Goal: Transaction & Acquisition: Purchase product/service

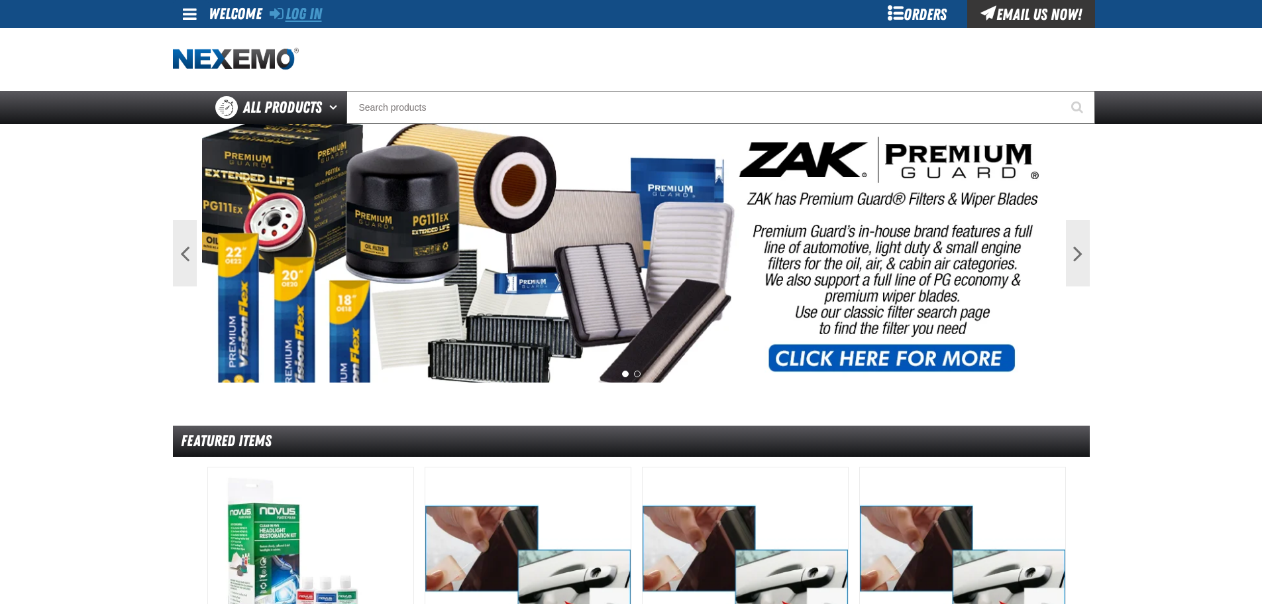
click at [288, 11] on link "Log In" at bounding box center [296, 14] width 52 height 19
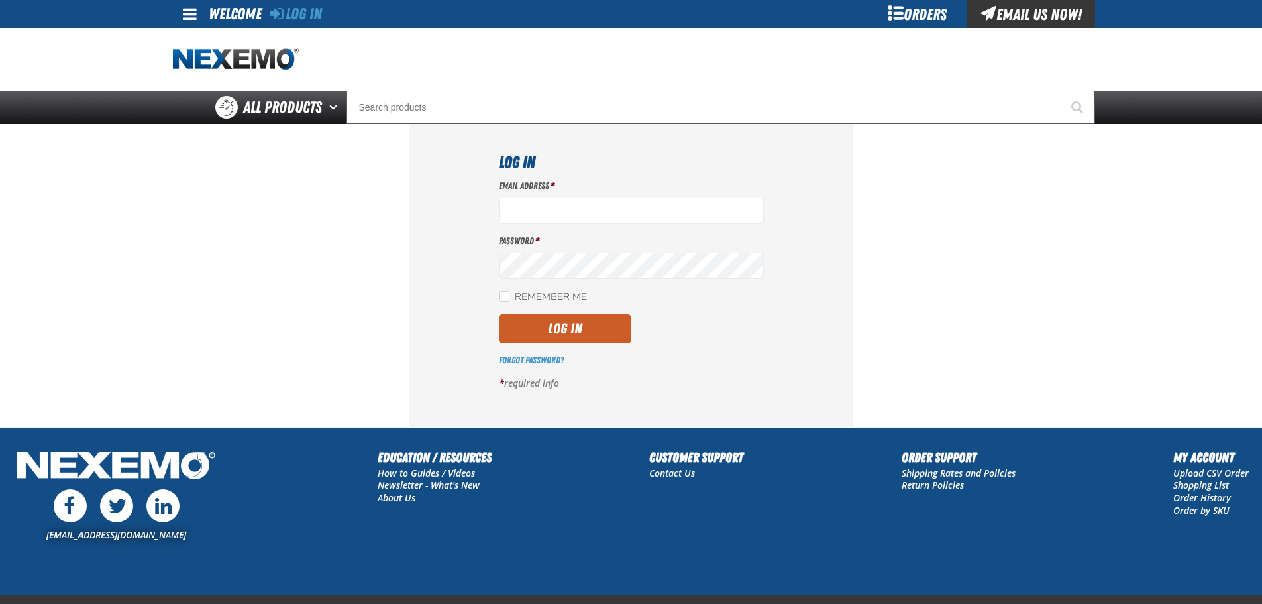
type input "btwitty@vtaig.com"
click at [596, 347] on div "Email Address * btwitty@vtaig.com Password * Remember Me Log In *" at bounding box center [631, 290] width 265 height 220
click at [598, 333] on button "Log In" at bounding box center [565, 328] width 132 height 29
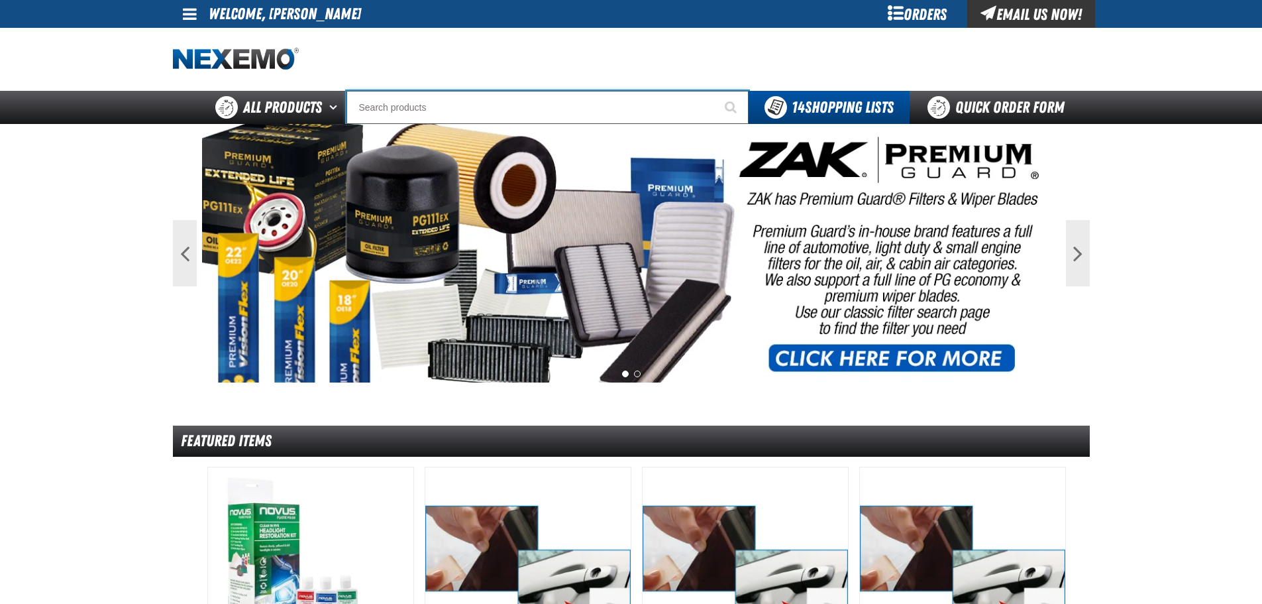
click at [480, 108] on input "Search" at bounding box center [547, 107] width 402 height 33
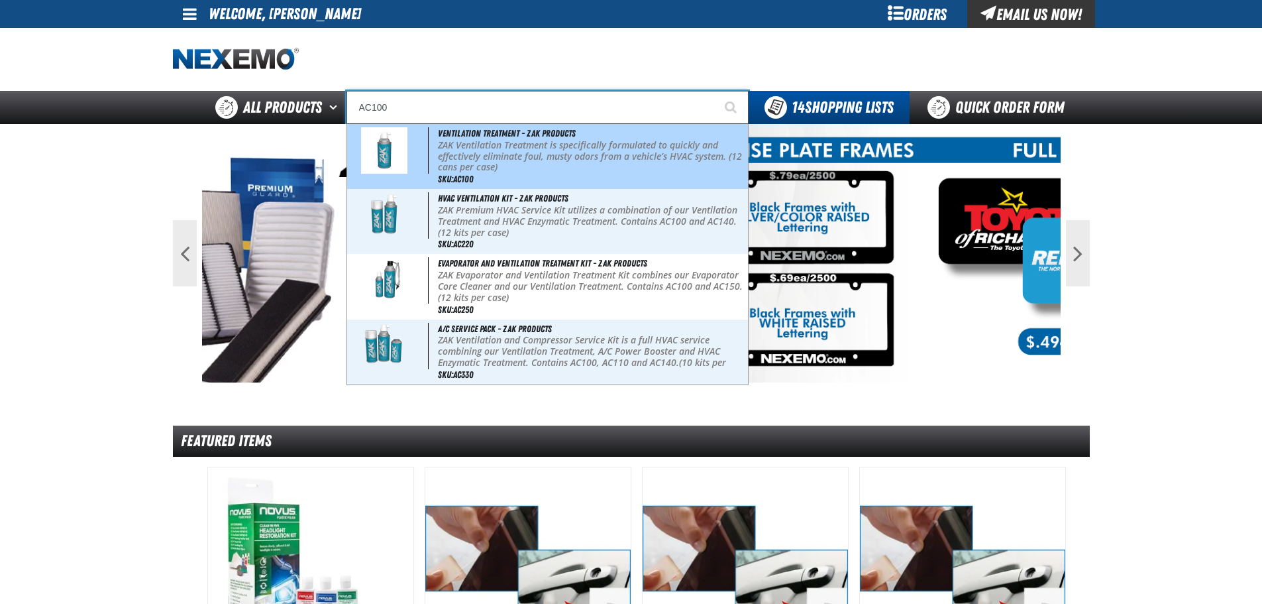
click at [488, 143] on p "ZAK Ventilation Treatment is specifically formulated to quickly and effectively…" at bounding box center [591, 156] width 307 height 33
type input "Ventilation Treatment - ZAK Products"
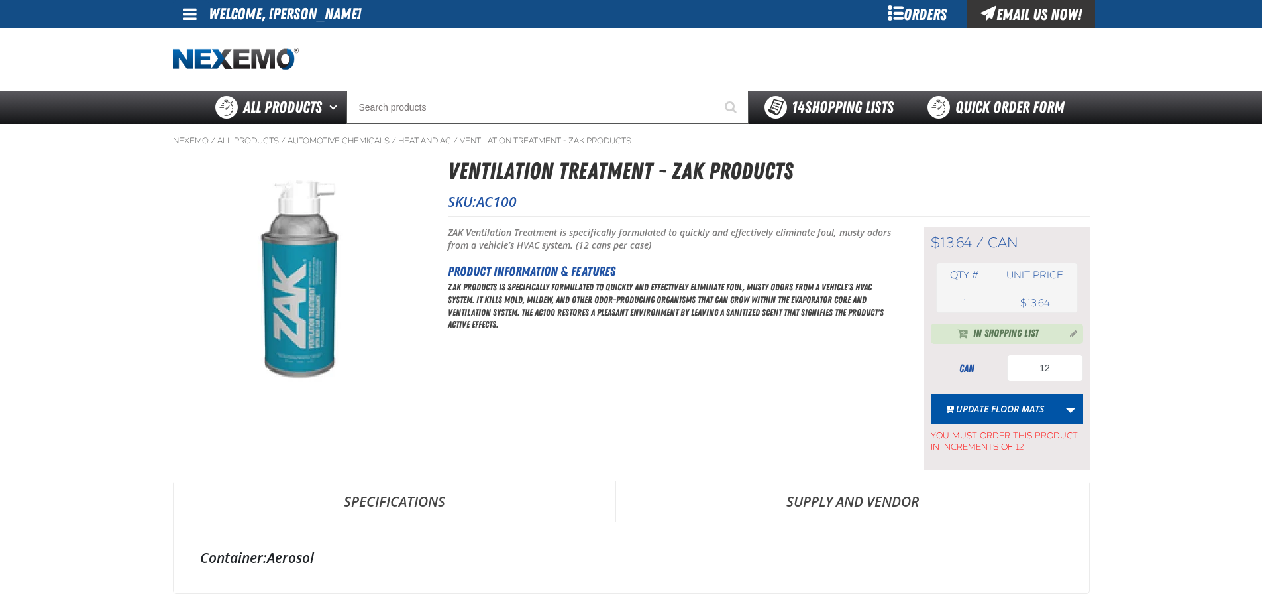
click at [814, 107] on span "14 Shopping Lists" at bounding box center [843, 107] width 102 height 19
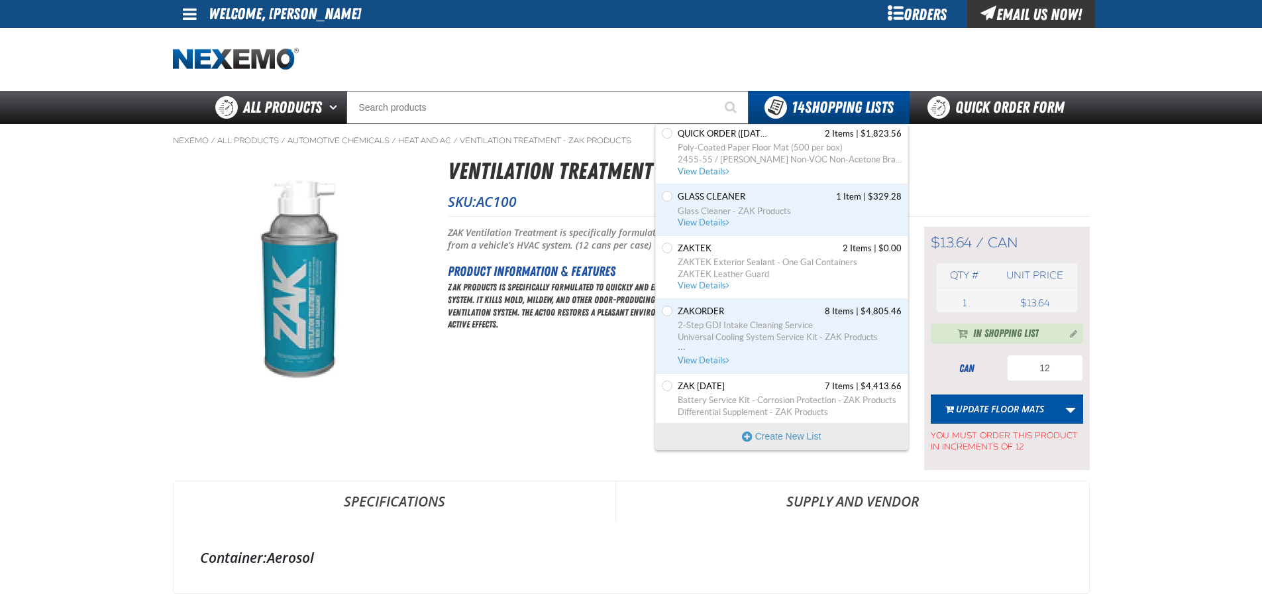
scroll to position [515, 0]
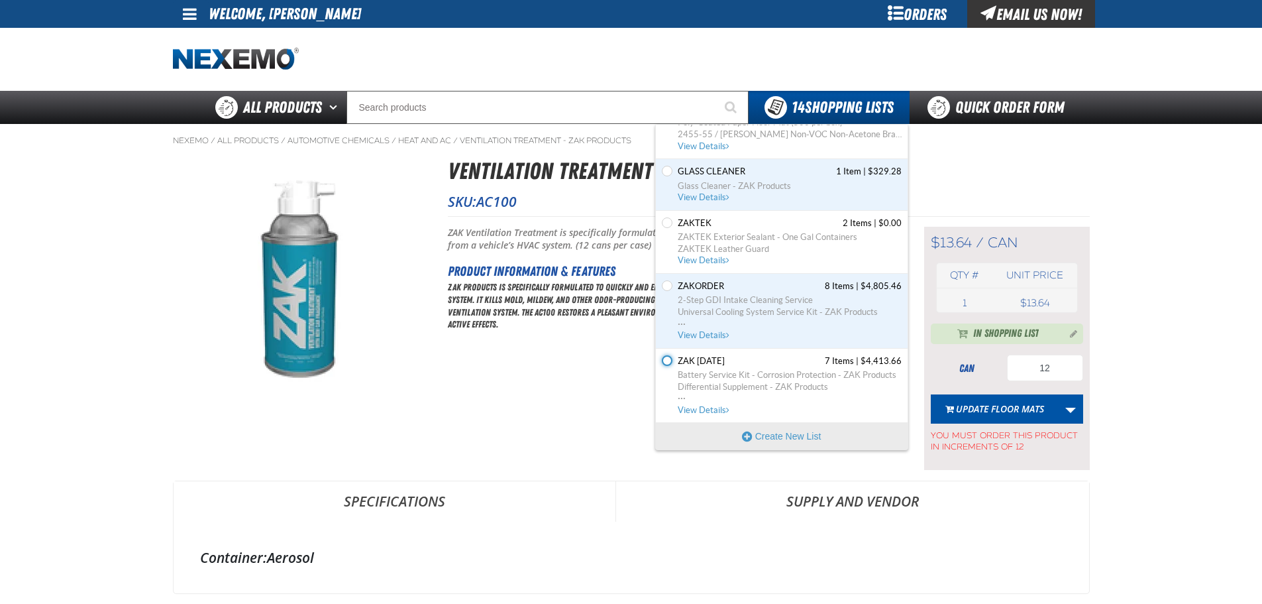
click at [671, 358] on input "Set the Zak 5.21.2025 as Default" at bounding box center [667, 360] width 11 height 11
radio input "true"
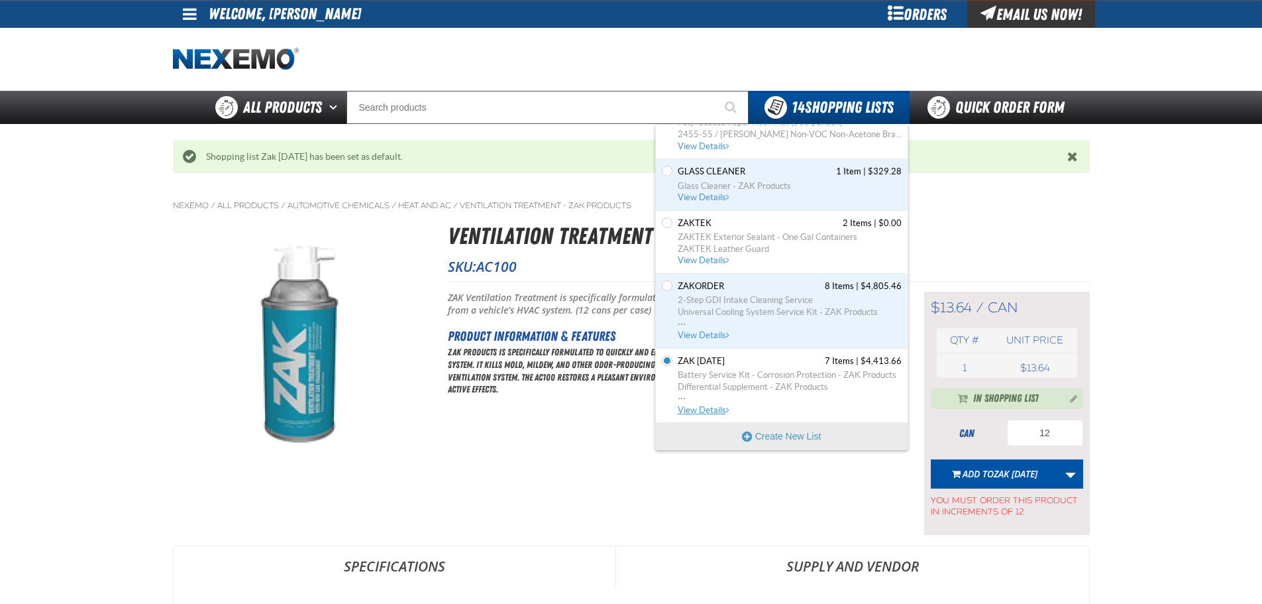
click at [725, 358] on span "Zak 5.21.2025" at bounding box center [701, 361] width 47 height 12
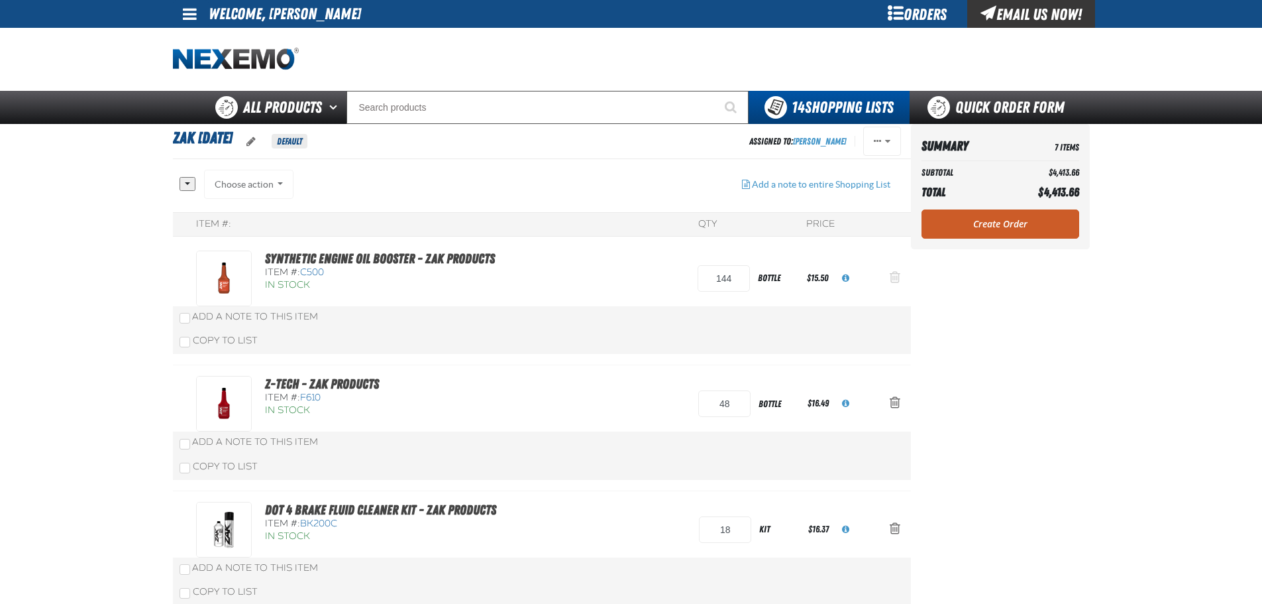
click at [893, 268] on button "Action Remove Synthetic Engine Oil Booster - ZAK Products from Zak 5.21.2025" at bounding box center [895, 278] width 32 height 29
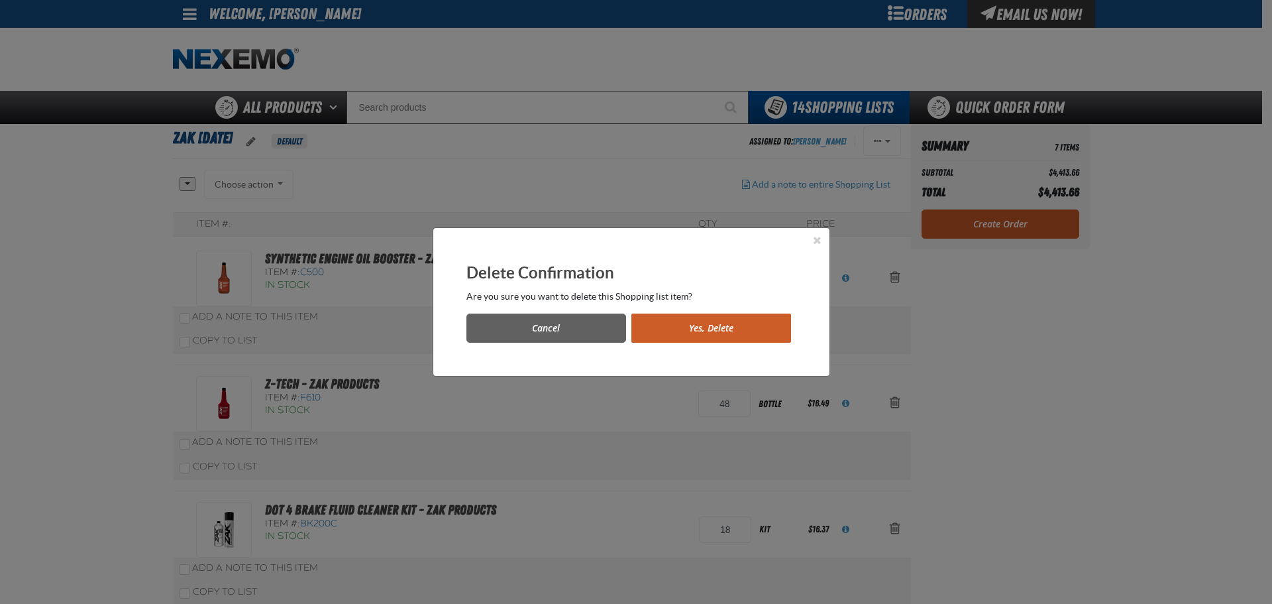
click at [752, 325] on button "Yes, Delete" at bounding box center [711, 327] width 160 height 29
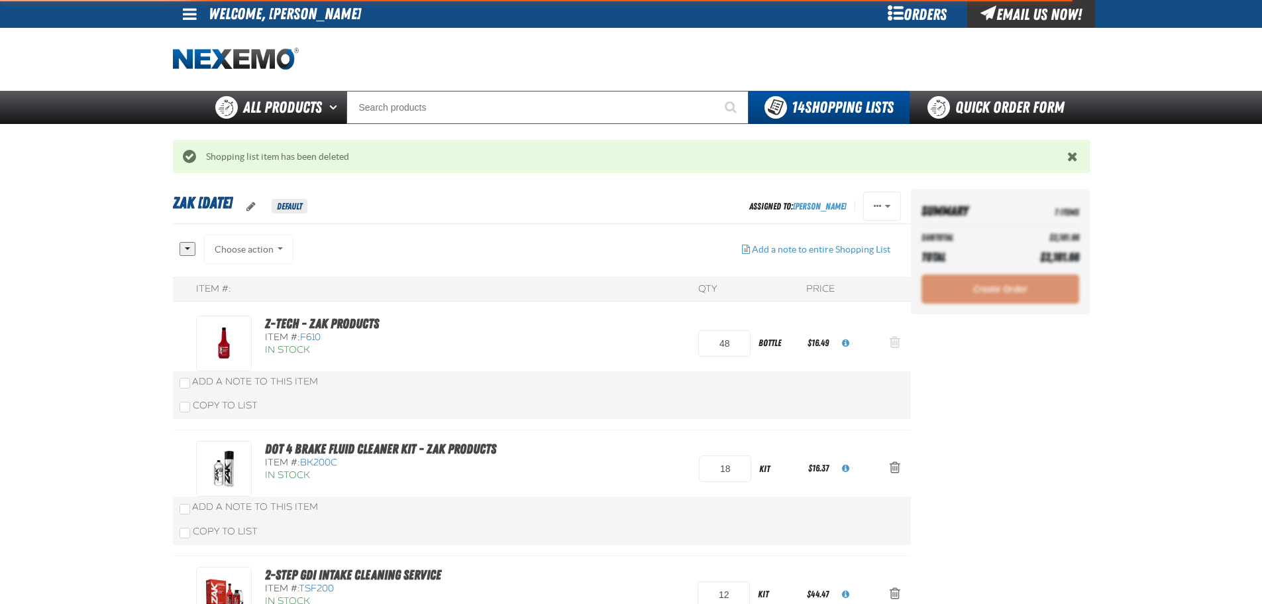
click at [894, 344] on span "Action Remove Z-Tech - ZAK Products from Zak 5.21.2025" at bounding box center [895, 341] width 11 height 13
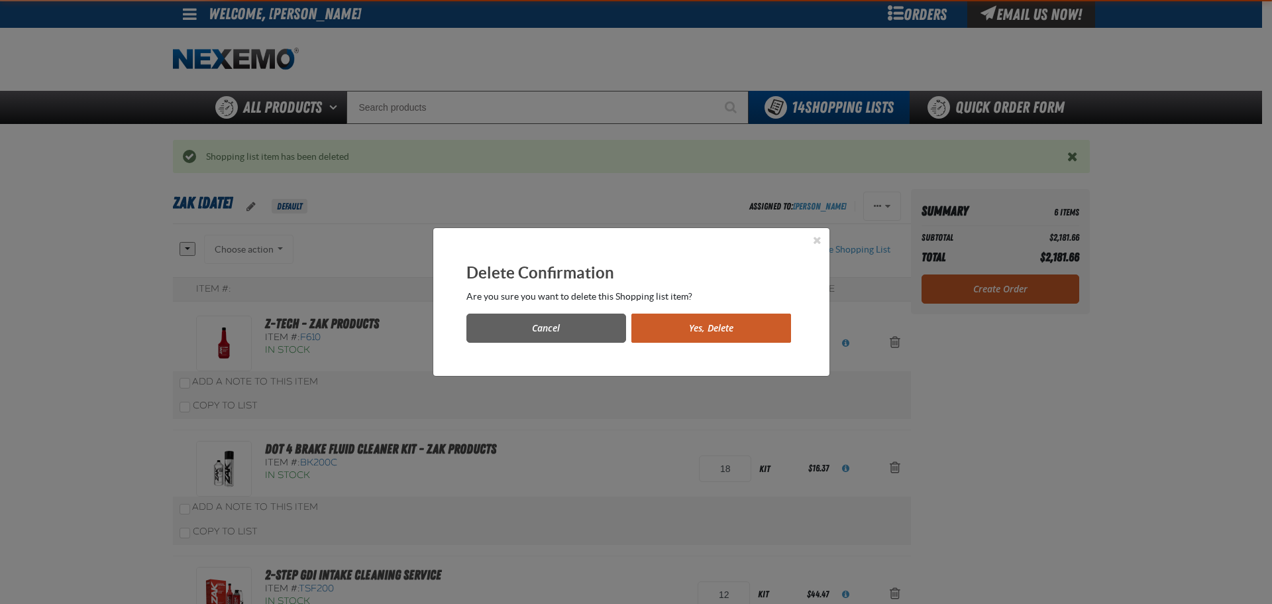
click at [745, 319] on button "Yes, Delete" at bounding box center [711, 327] width 160 height 29
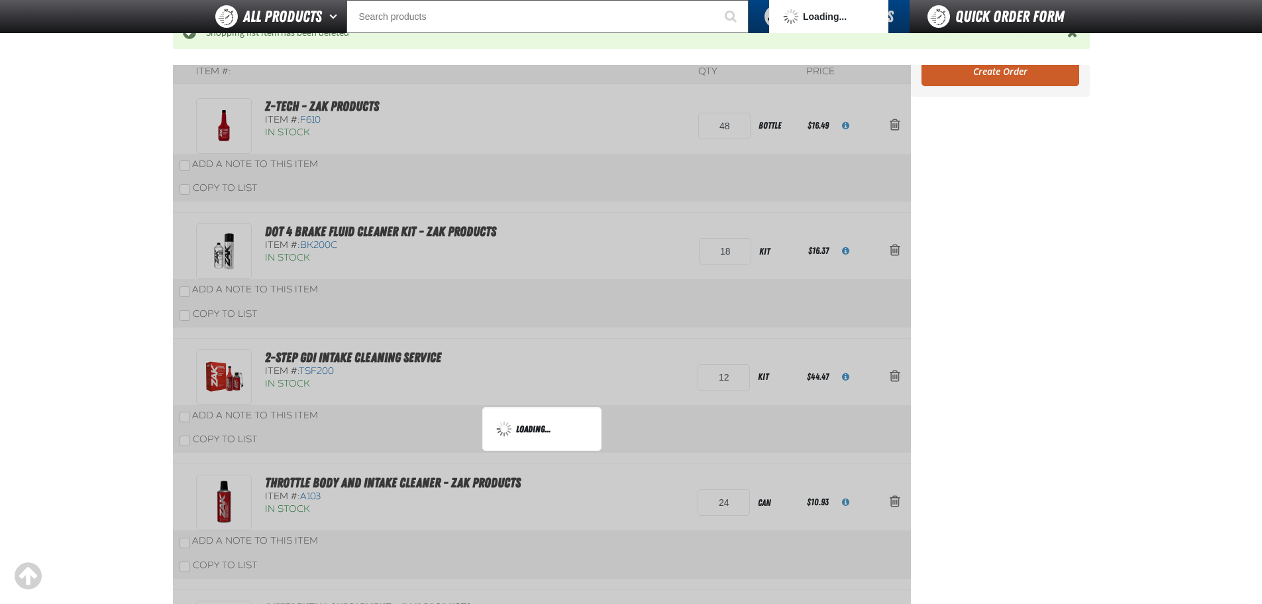
scroll to position [199, 0]
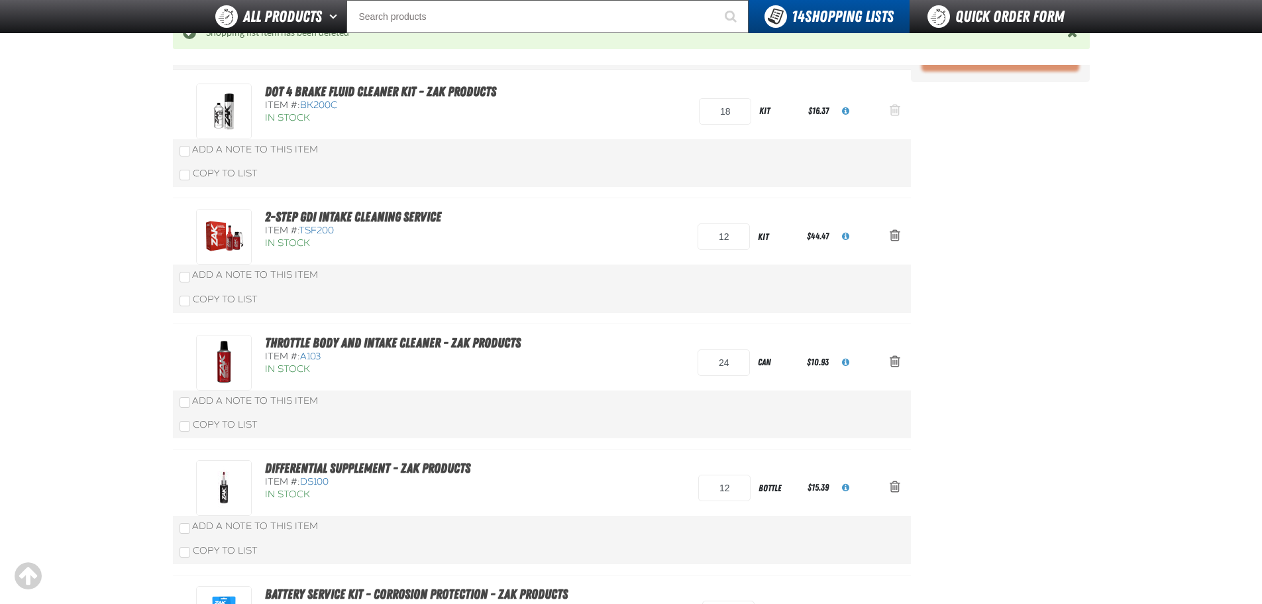
click at [893, 119] on button "Action Remove DOT 4 Brake Fluid Cleaner Kit - ZAK Products from Zak 5.21.2025" at bounding box center [895, 111] width 32 height 29
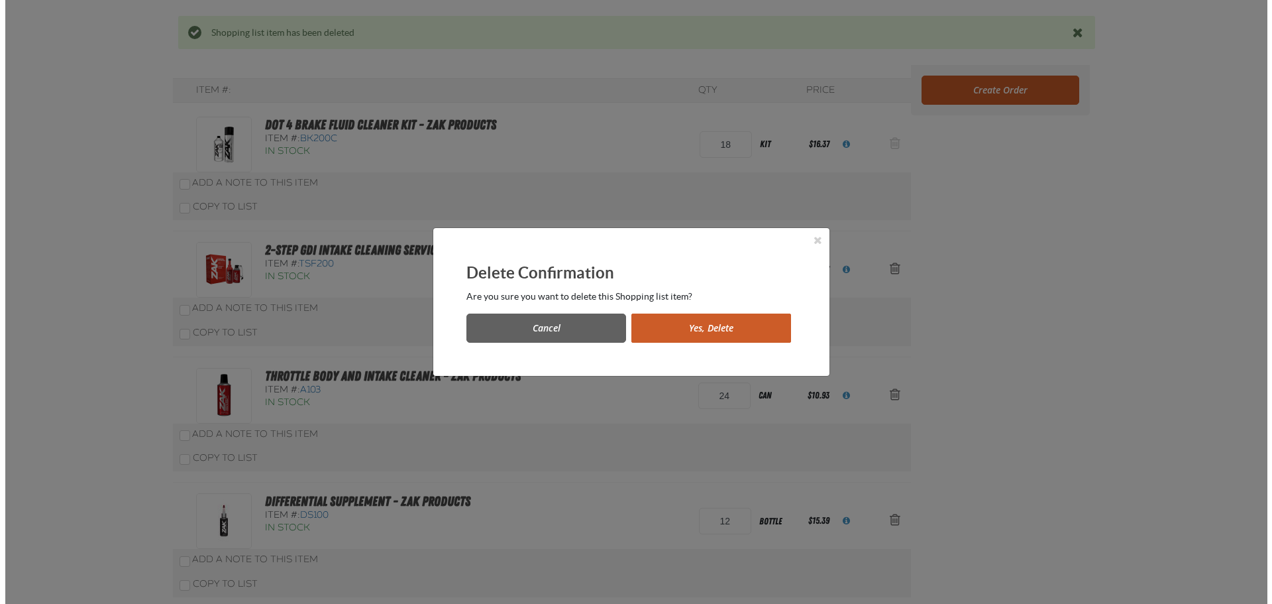
scroll to position [0, 0]
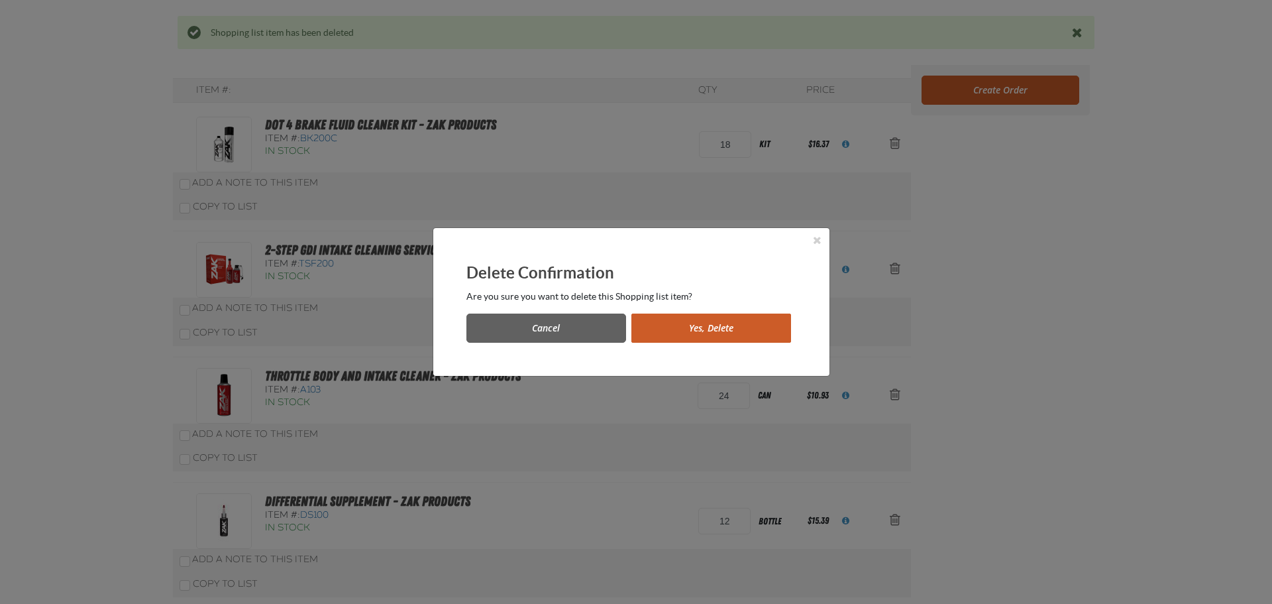
click at [723, 336] on button "Yes, Delete" at bounding box center [711, 327] width 160 height 29
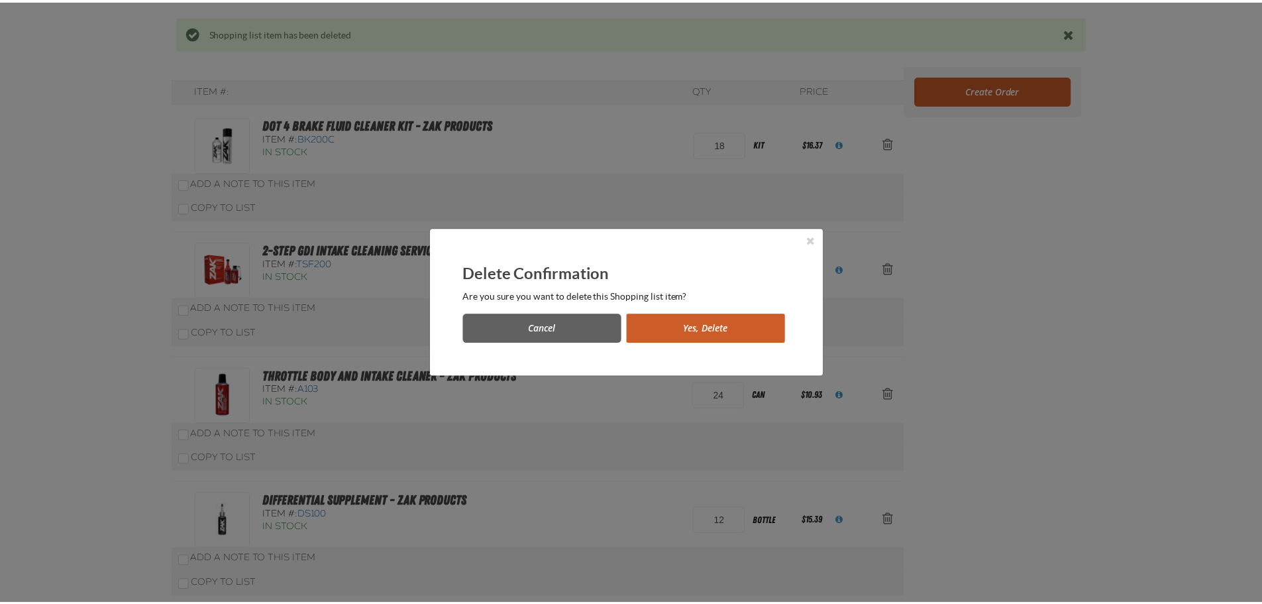
scroll to position [199, 0]
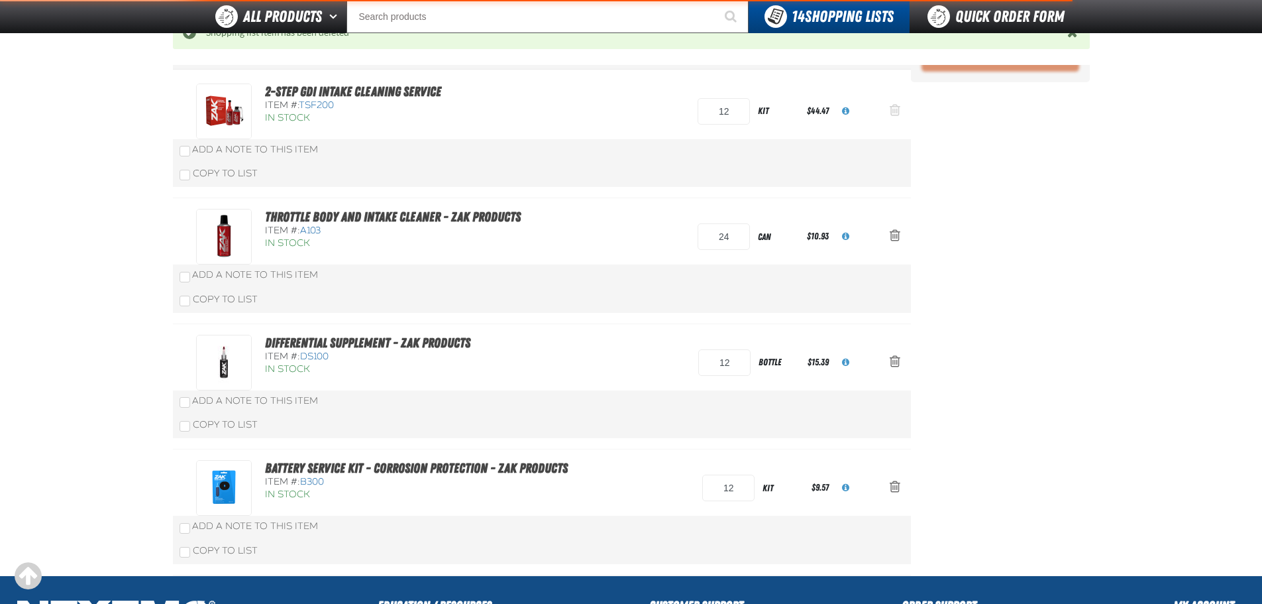
click at [896, 119] on button "Action Remove 2-Step GDI Intake Cleaning Service from Zak 5.21.2025" at bounding box center [895, 111] width 32 height 29
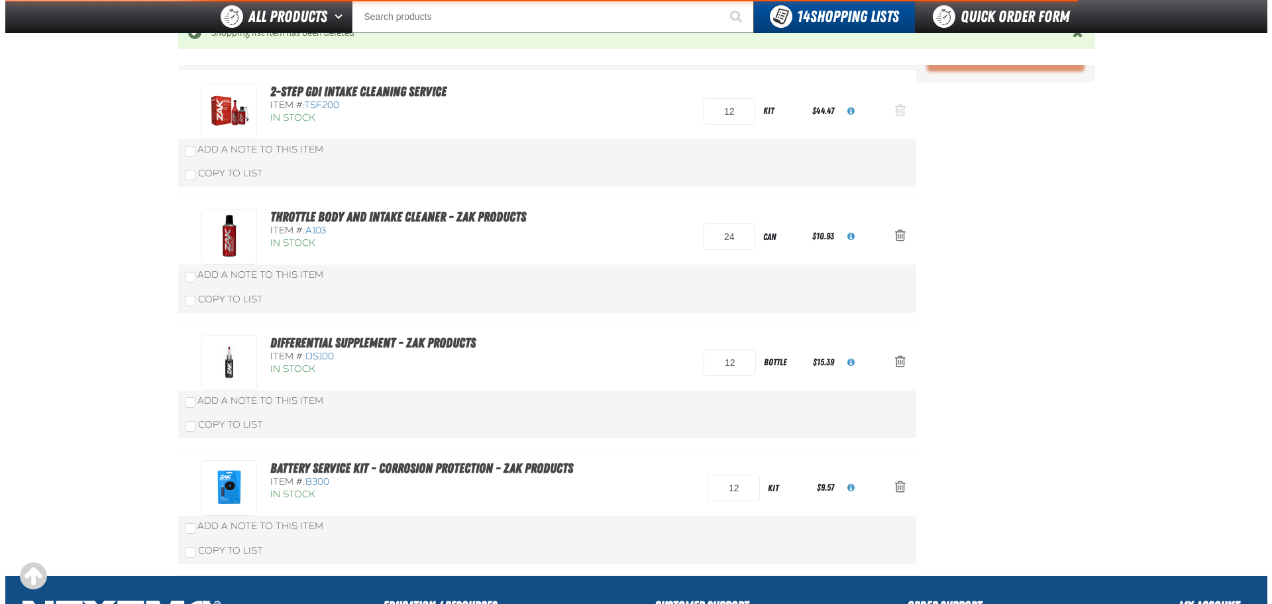
scroll to position [0, 0]
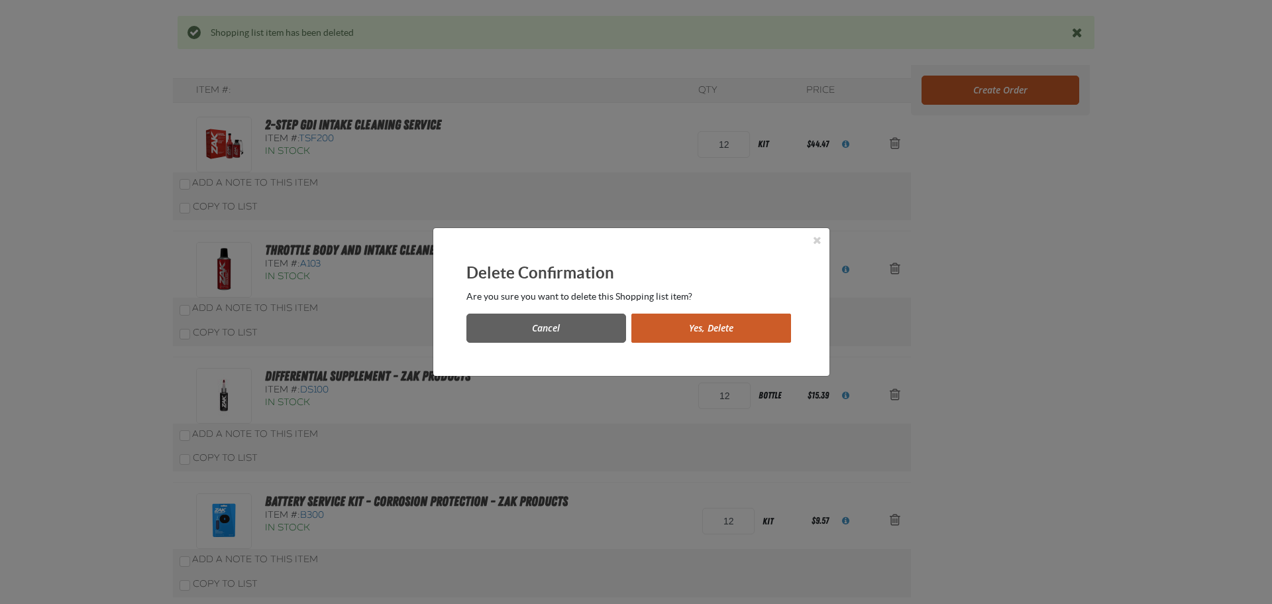
click at [708, 331] on button "Yes, Delete" at bounding box center [711, 327] width 160 height 29
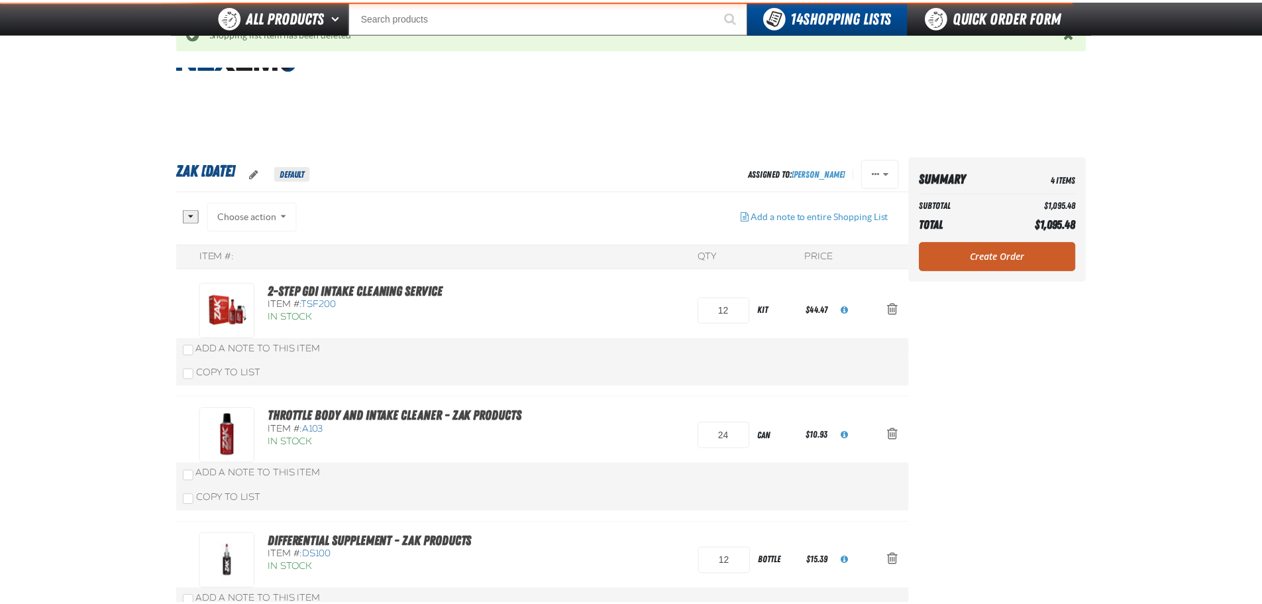
scroll to position [199, 0]
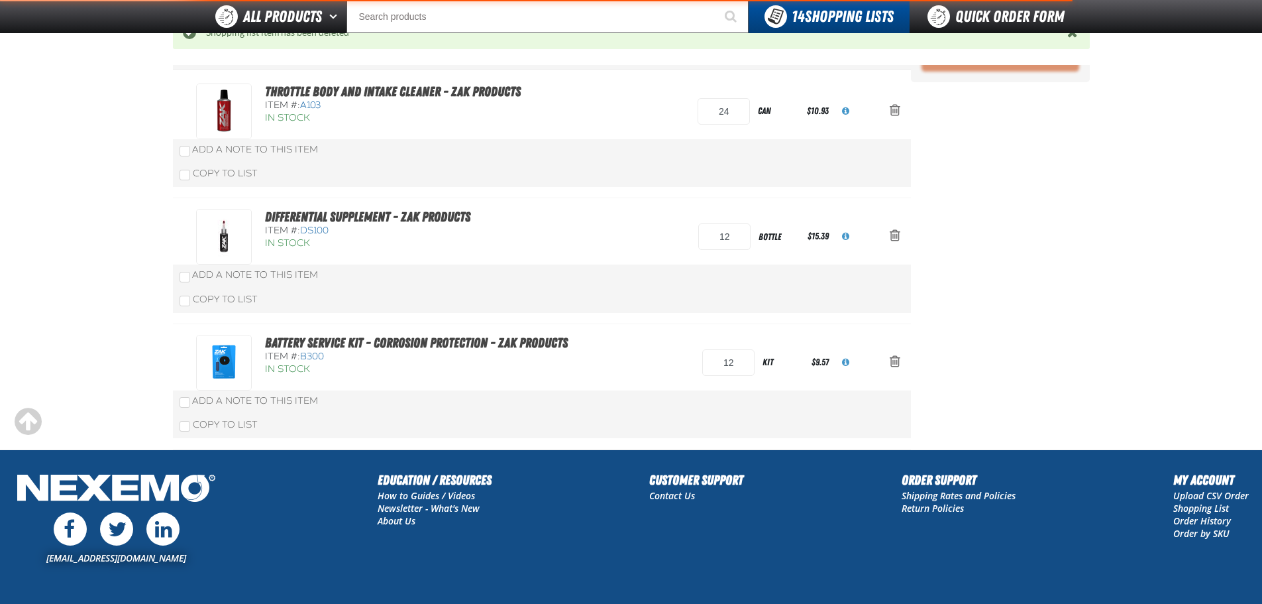
click at [895, 112] on span "Action Remove Throttle Body and Intake Cleaner - ZAK Products from Zak 5.21.2025" at bounding box center [895, 109] width 11 height 13
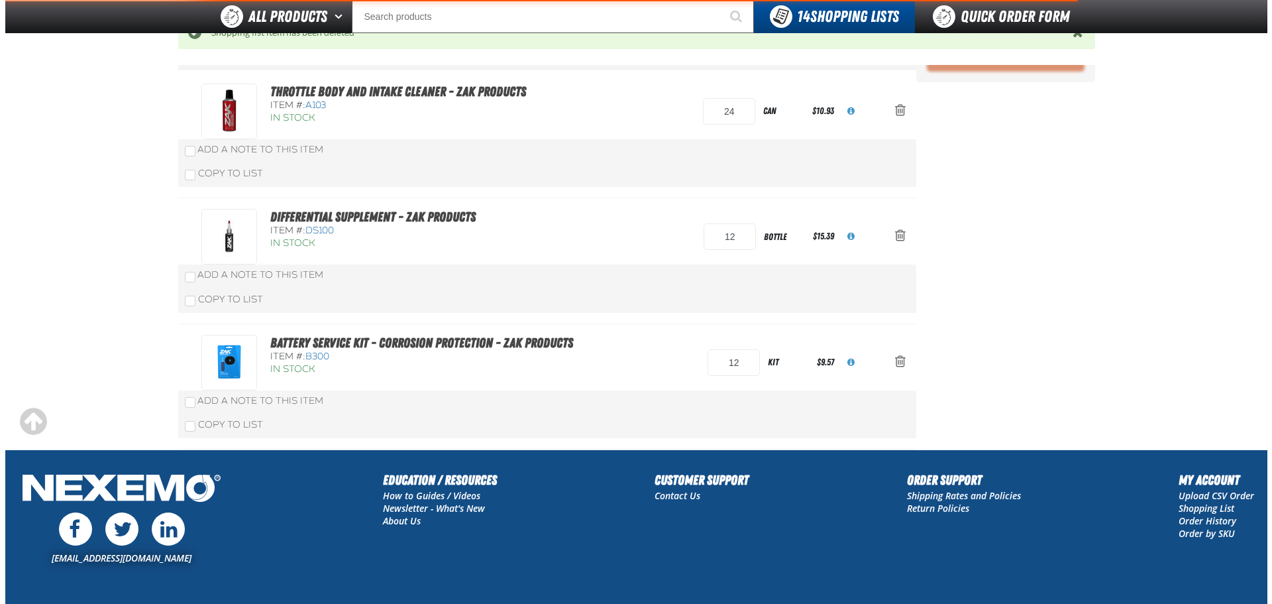
scroll to position [0, 0]
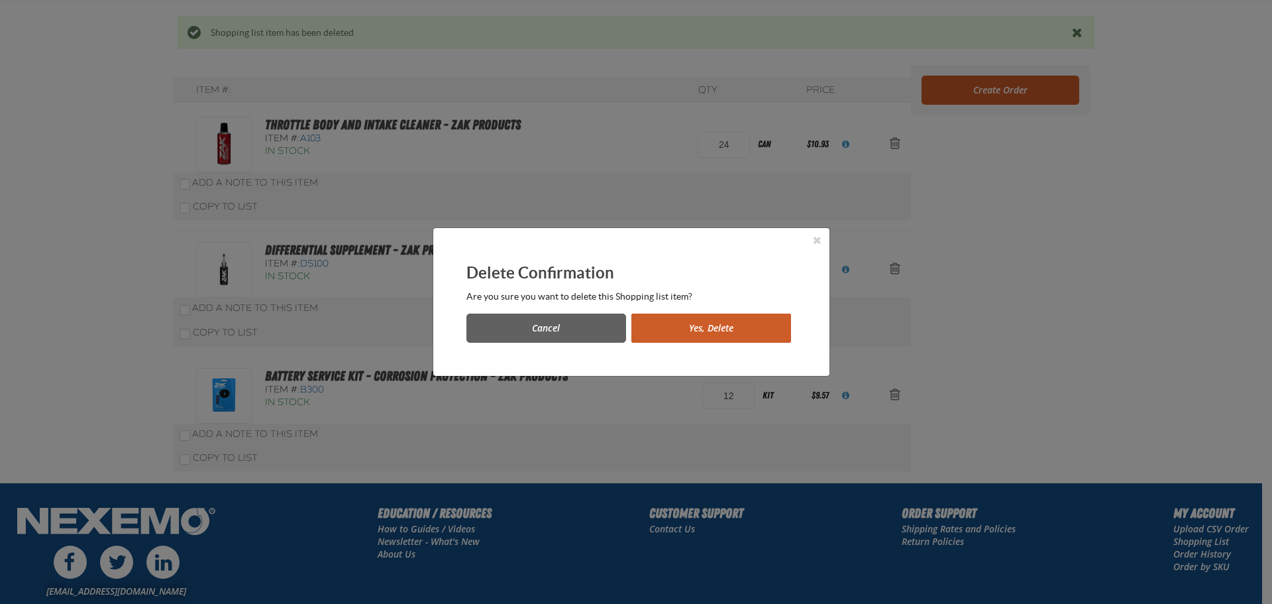
click at [741, 331] on button "Yes, Delete" at bounding box center [711, 327] width 160 height 29
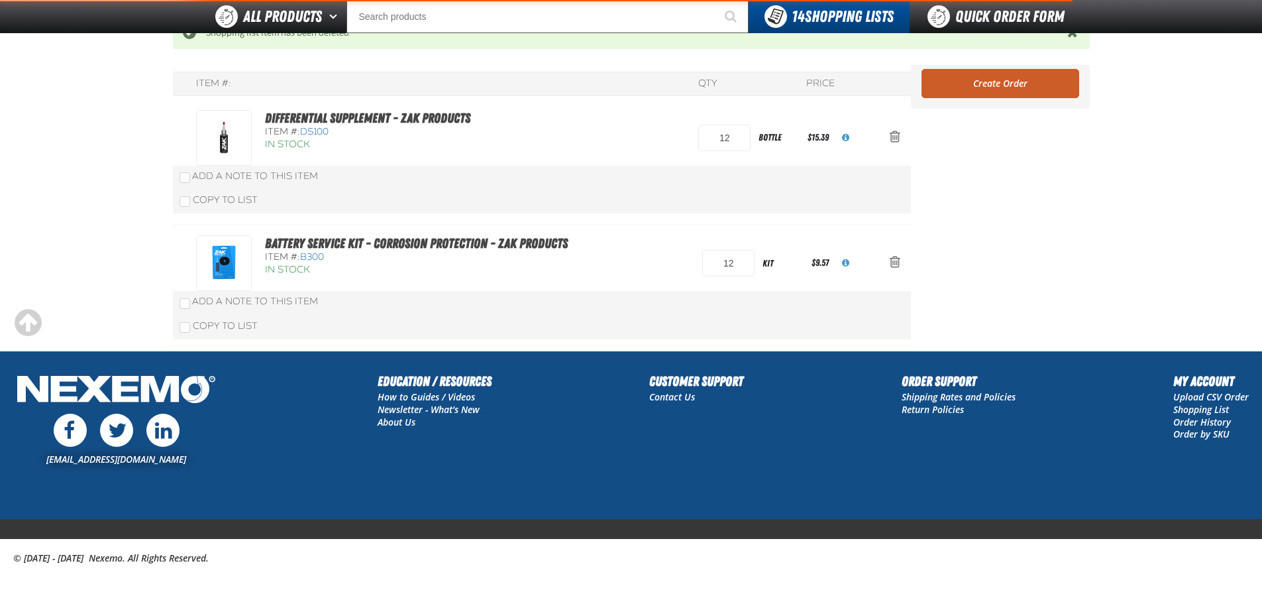
scroll to position [172, 0]
click at [889, 112] on div "Differential Supplement - ZAK Products Item #: DS100 In Stock 12" at bounding box center [542, 162] width 738 height 126
click at [892, 132] on span "Action Remove Differential Supplement - ZAK Products from Zak 5.21.2025" at bounding box center [895, 136] width 11 height 13
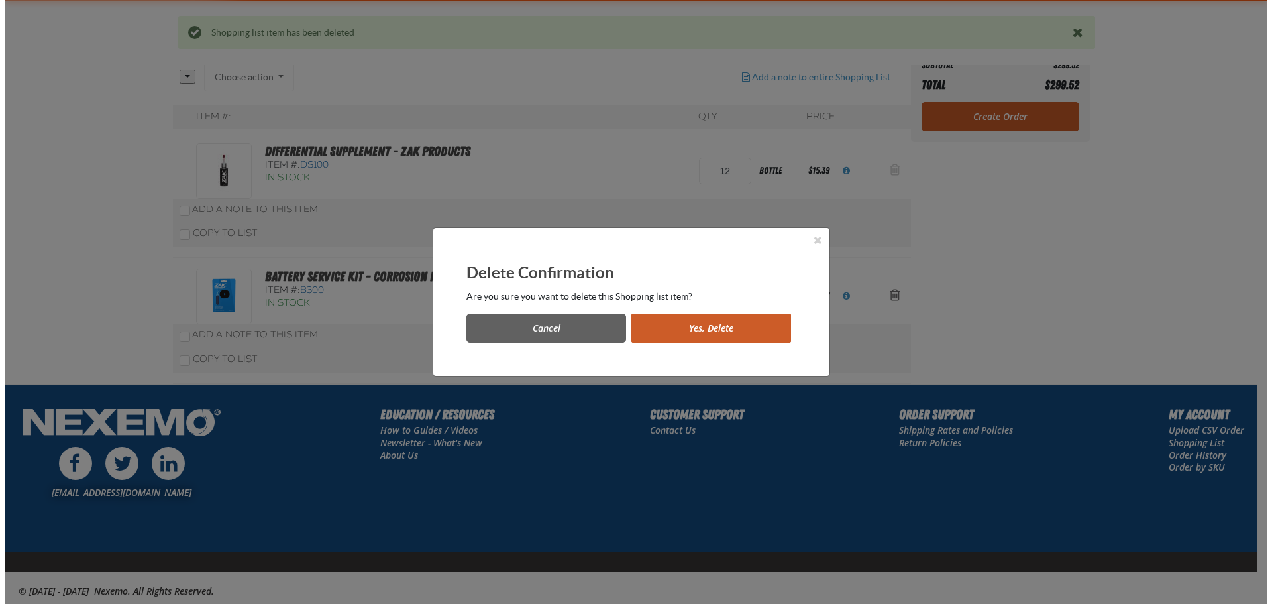
scroll to position [0, 0]
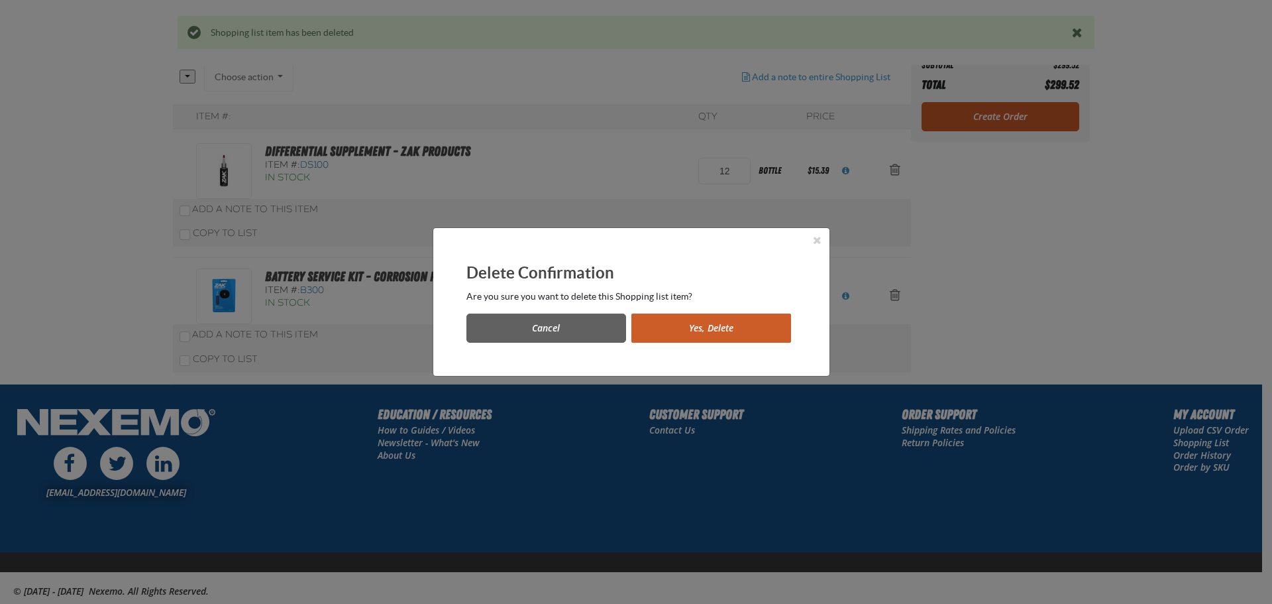
click at [723, 321] on button "Yes, Delete" at bounding box center [711, 327] width 160 height 29
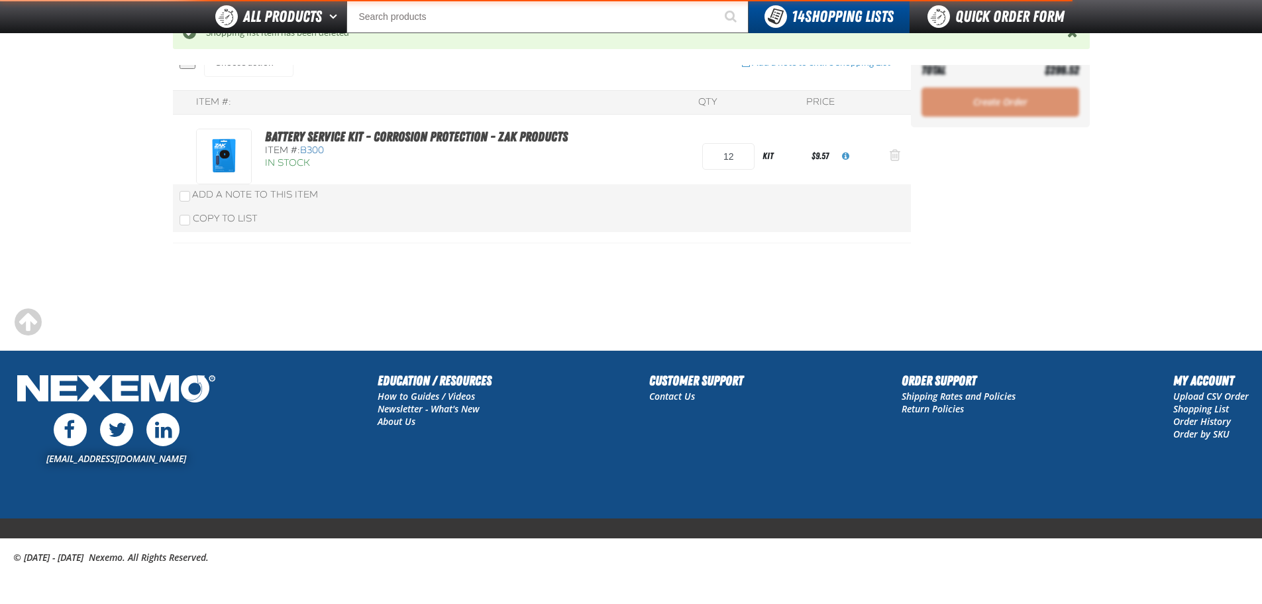
scroll to position [154, 0]
click at [894, 145] on button "Action Remove Battery Service Kit - Corrosion Protection - ZAK Products from Za…" at bounding box center [895, 156] width 32 height 29
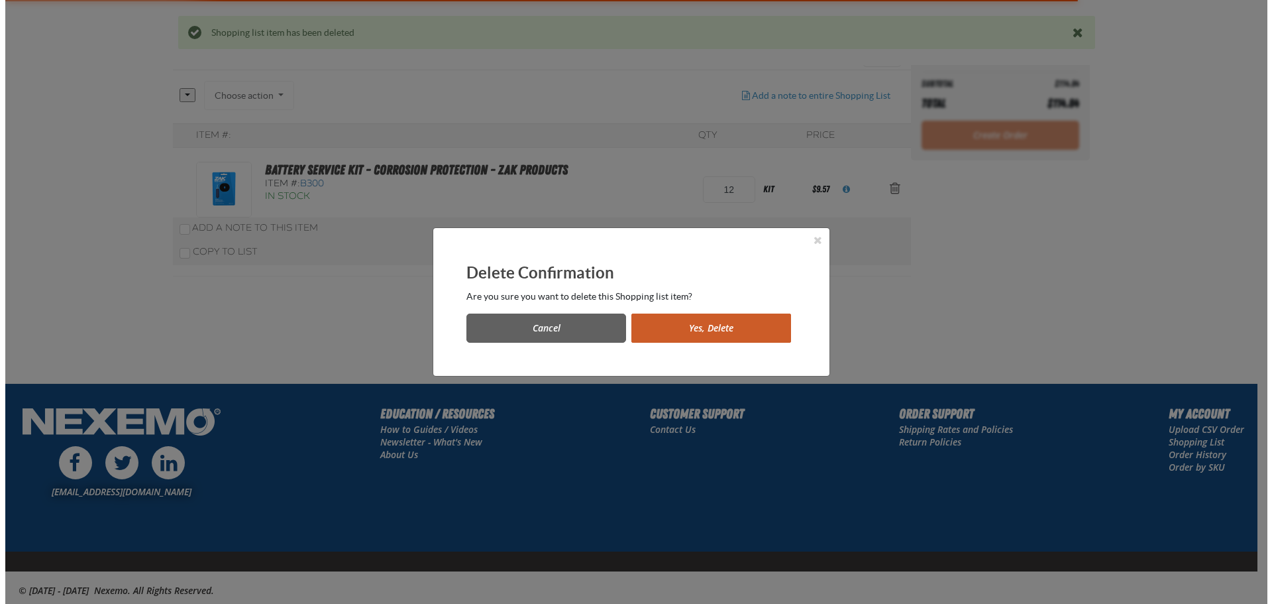
scroll to position [0, 0]
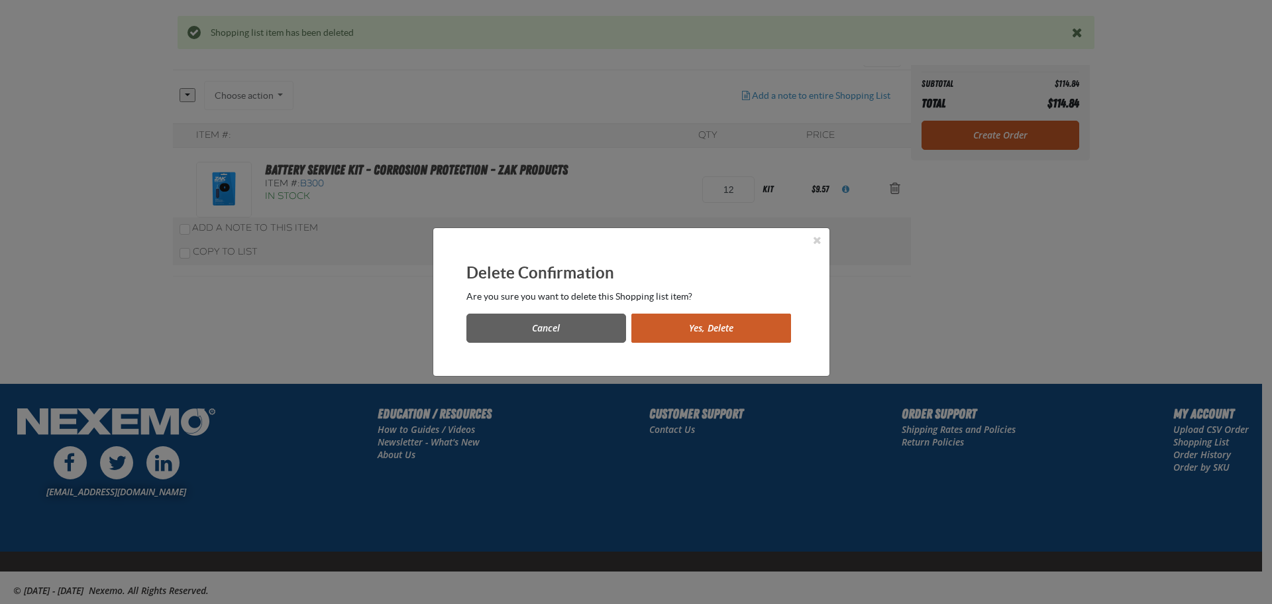
click at [731, 333] on button "Yes, Delete" at bounding box center [711, 327] width 160 height 29
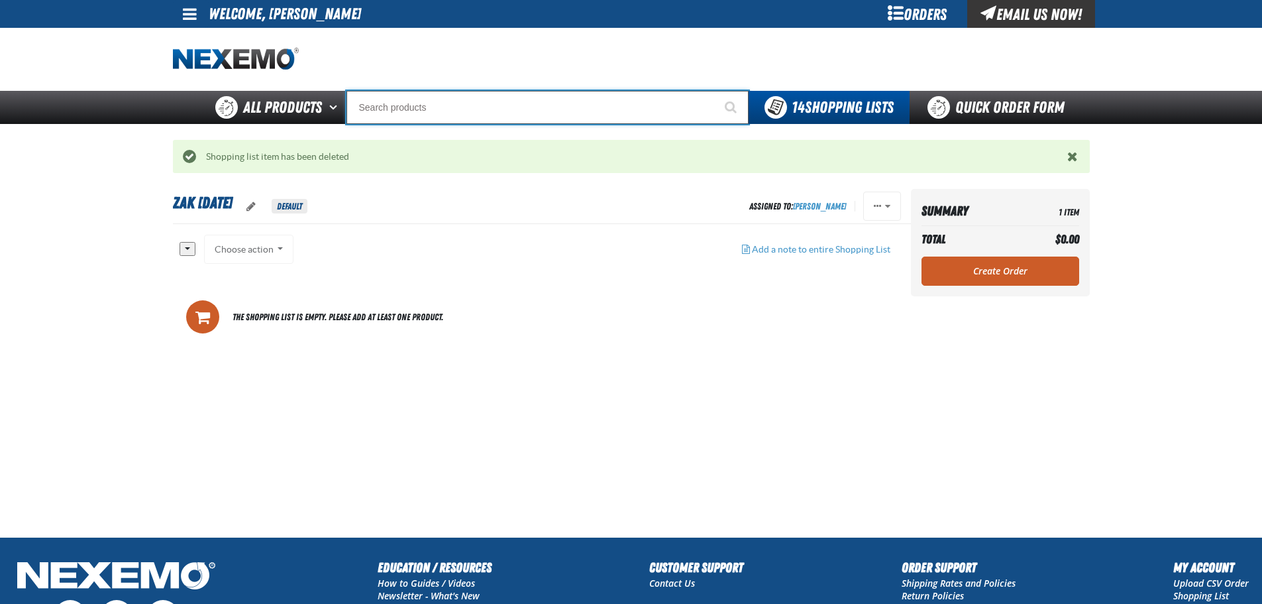
click at [485, 95] on input "Search" at bounding box center [547, 107] width 402 height 33
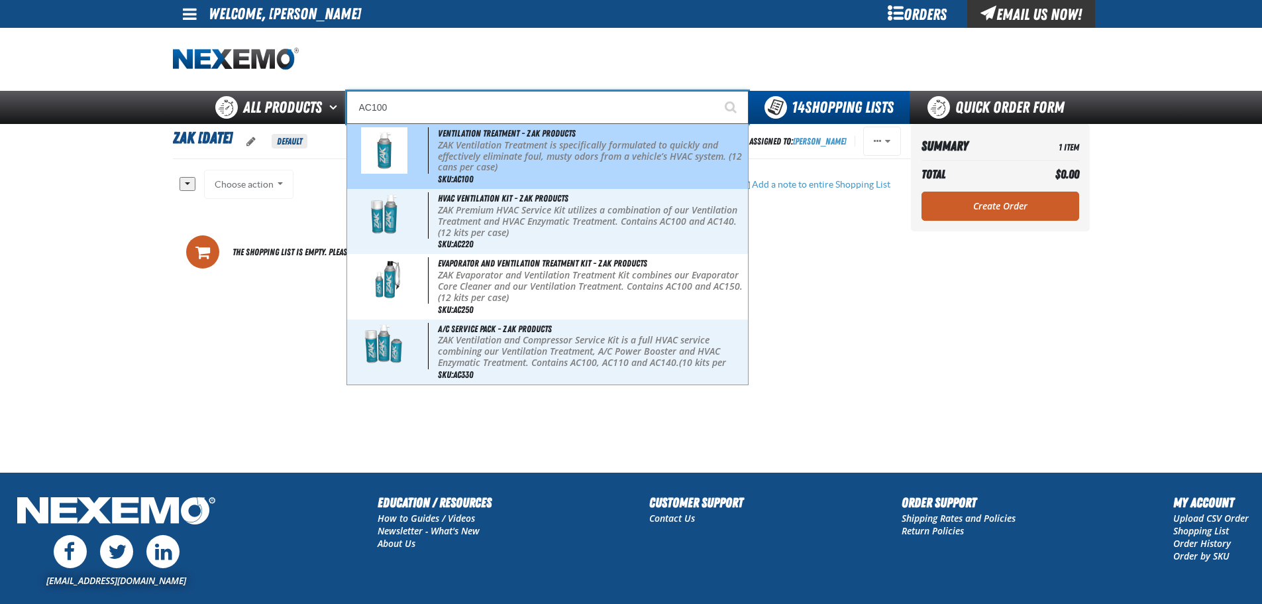
click at [514, 156] on p "ZAK Ventilation Treatment is specifically formulated to quickly and effectively…" at bounding box center [591, 156] width 307 height 33
type input "Ventilation Treatment - ZAK Products"
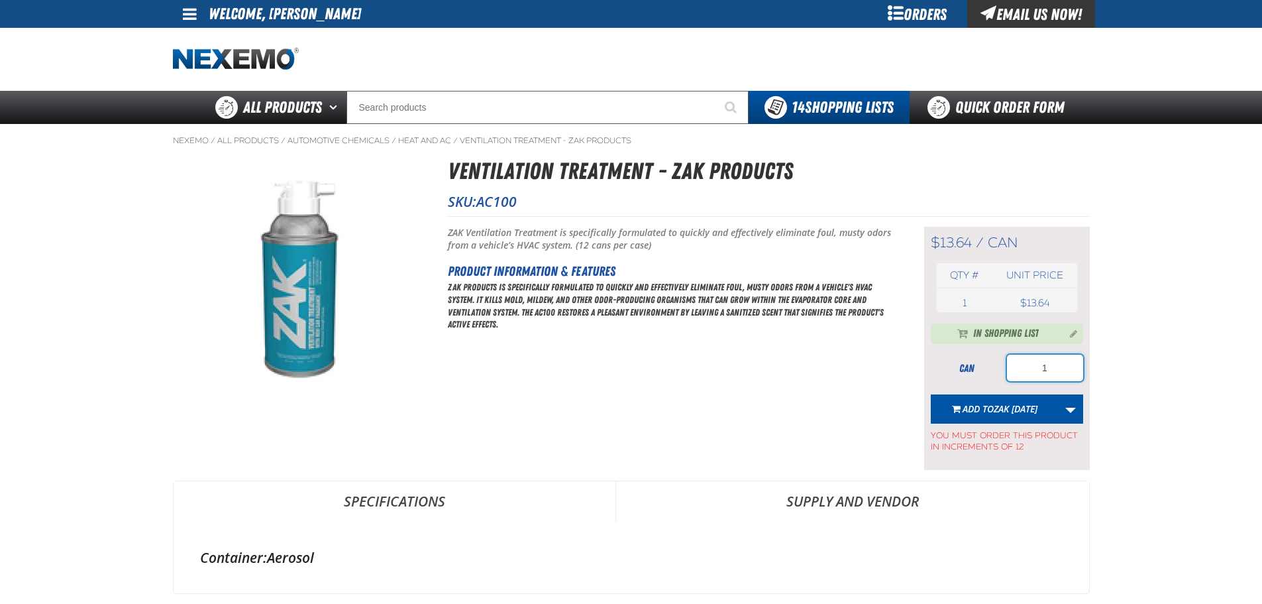
drag, startPoint x: 1056, startPoint y: 370, endPoint x: 947, endPoint y: 362, distance: 109.0
click at [951, 363] on div "can 1" at bounding box center [1007, 367] width 152 height 26
type input "12"
click at [1077, 407] on link "More Actions" at bounding box center [1070, 408] width 25 height 29
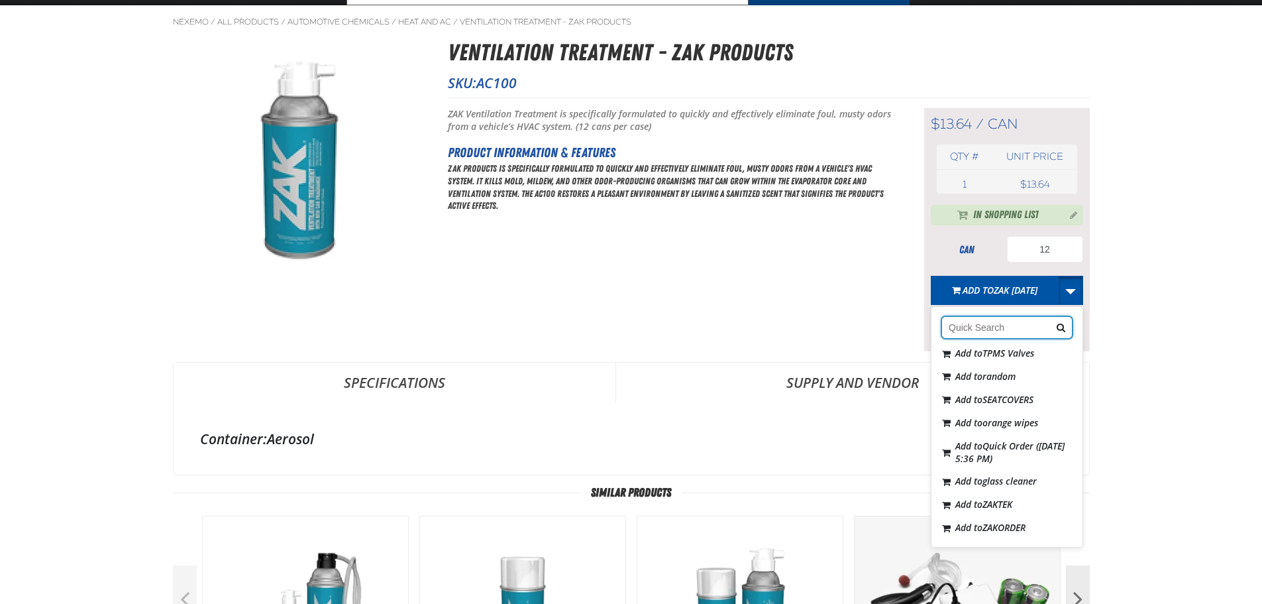
scroll to position [132, 0]
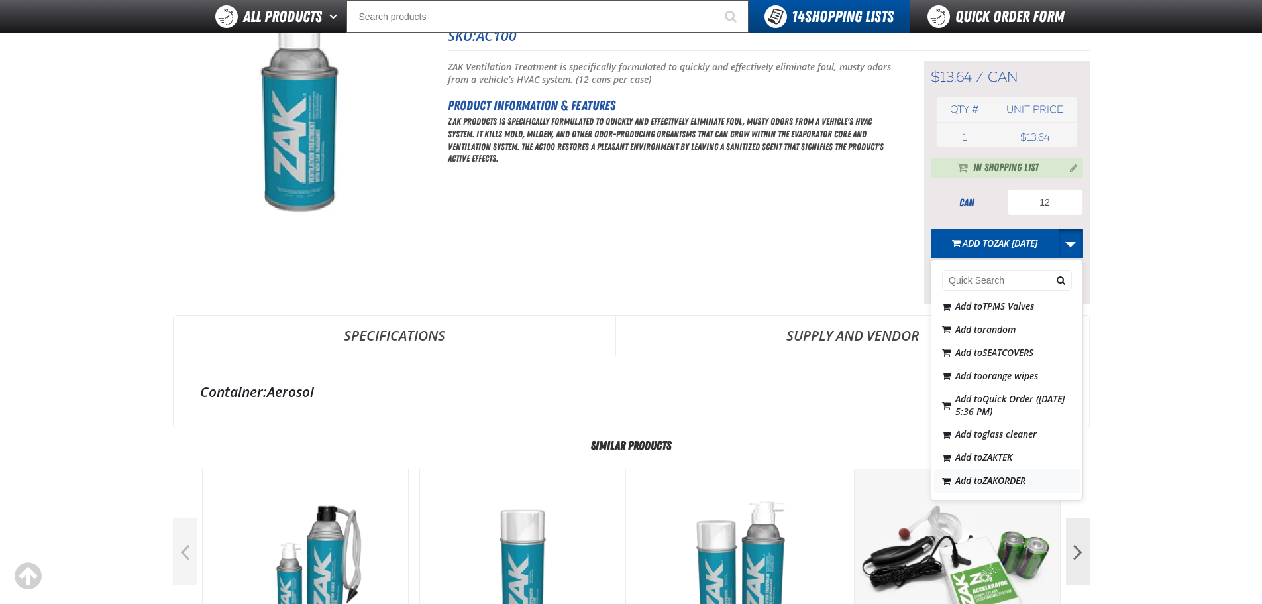
click at [1019, 479] on span "ZAKORDER" at bounding box center [1003, 480] width 43 height 13
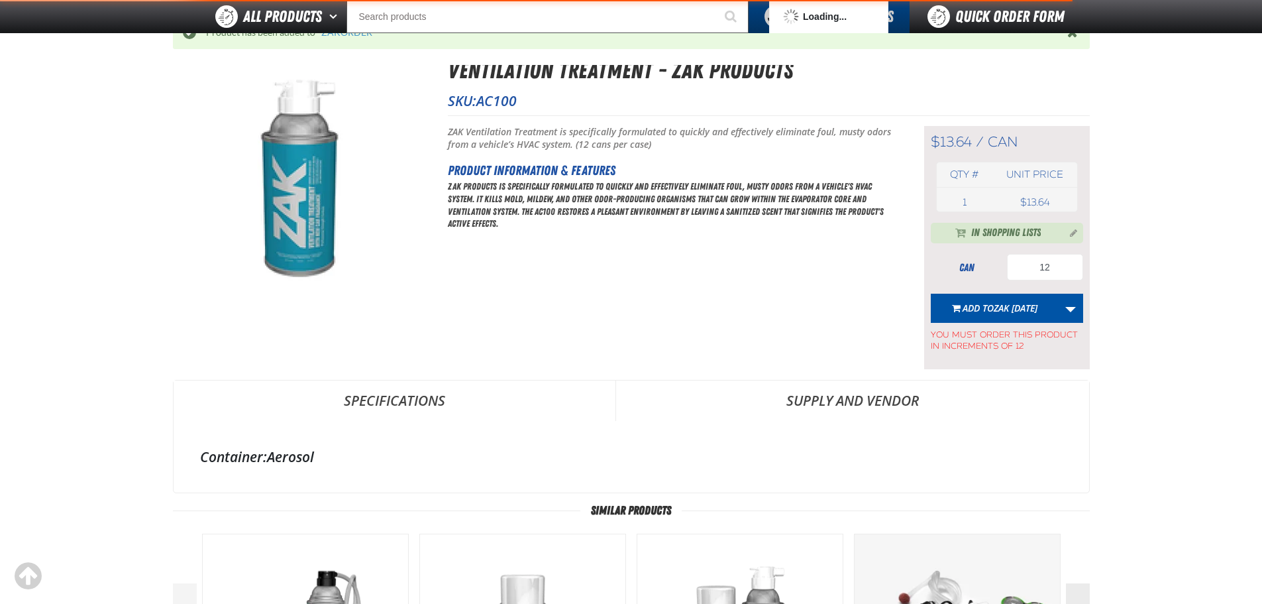
scroll to position [197, 0]
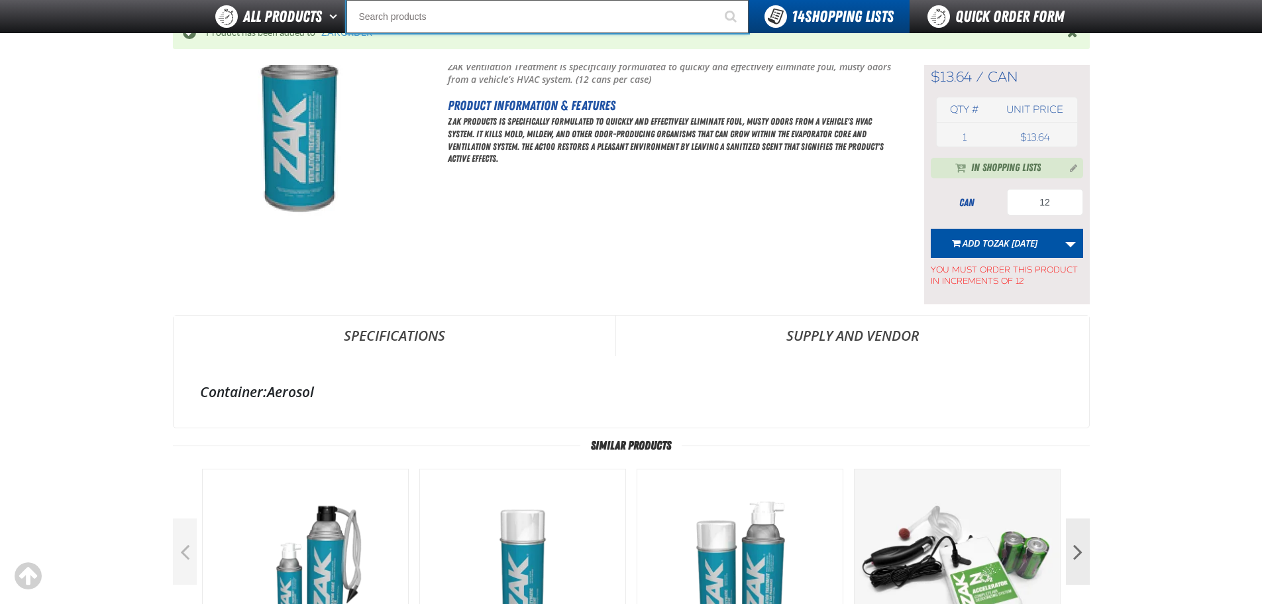
click at [501, 9] on input "Search" at bounding box center [547, 16] width 402 height 33
type input "C"
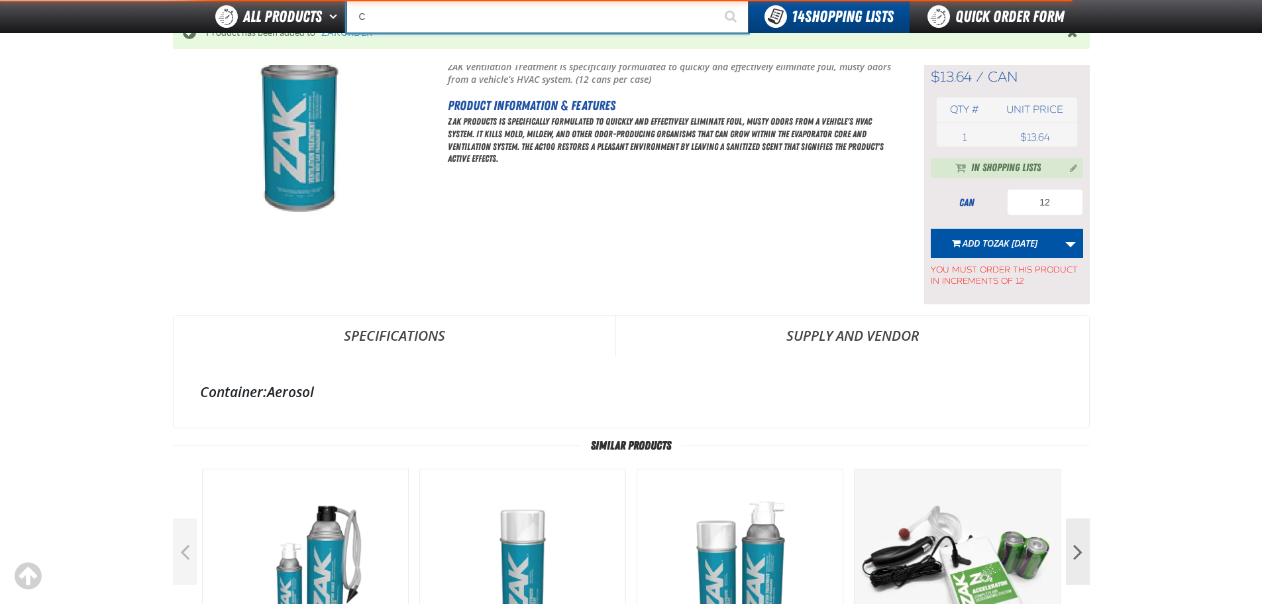
type input "C Alkaline Battery 1.5 Volt (12 per pack)"
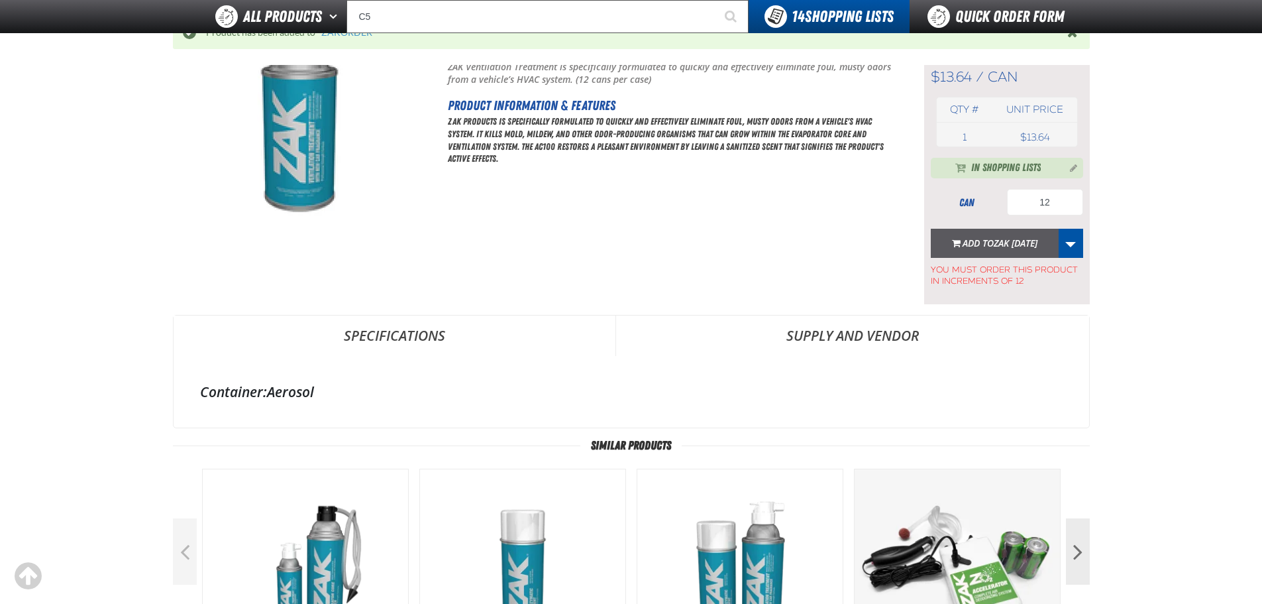
click at [995, 240] on span "Zak [DATE]" at bounding box center [1016, 243] width 44 height 13
click at [529, 17] on input "C5" at bounding box center [547, 16] width 402 height 33
click at [528, 17] on input "C5" at bounding box center [547, 16] width 402 height 33
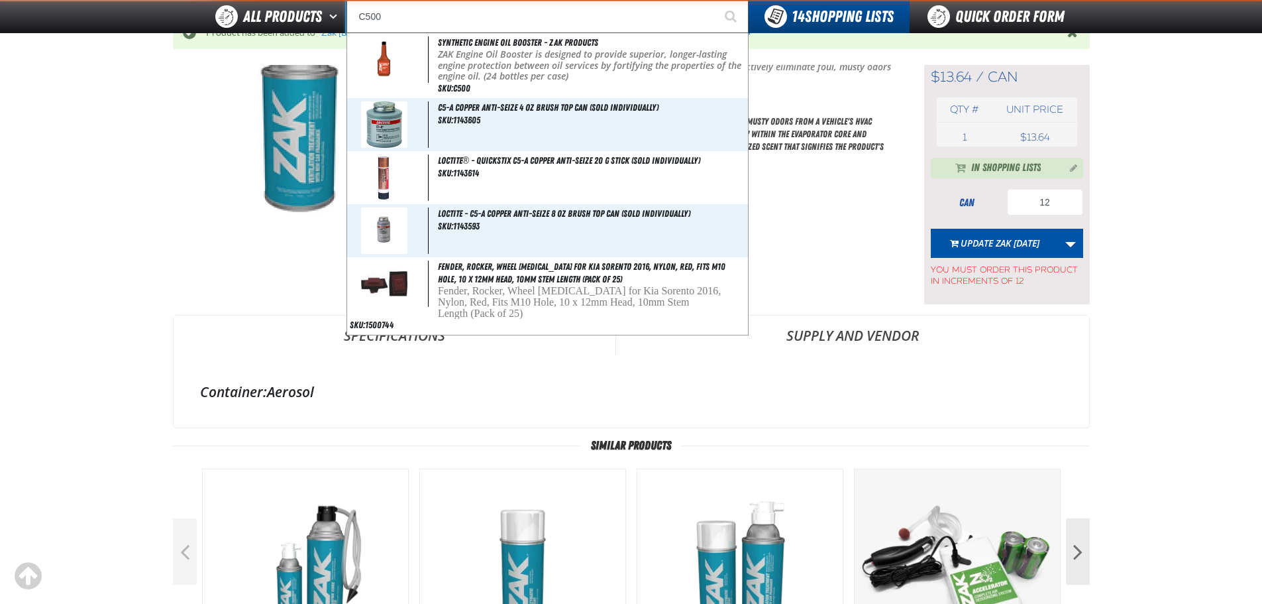
type input "C500"
click at [715, 0] on button "Start Searching" at bounding box center [731, 16] width 33 height 33
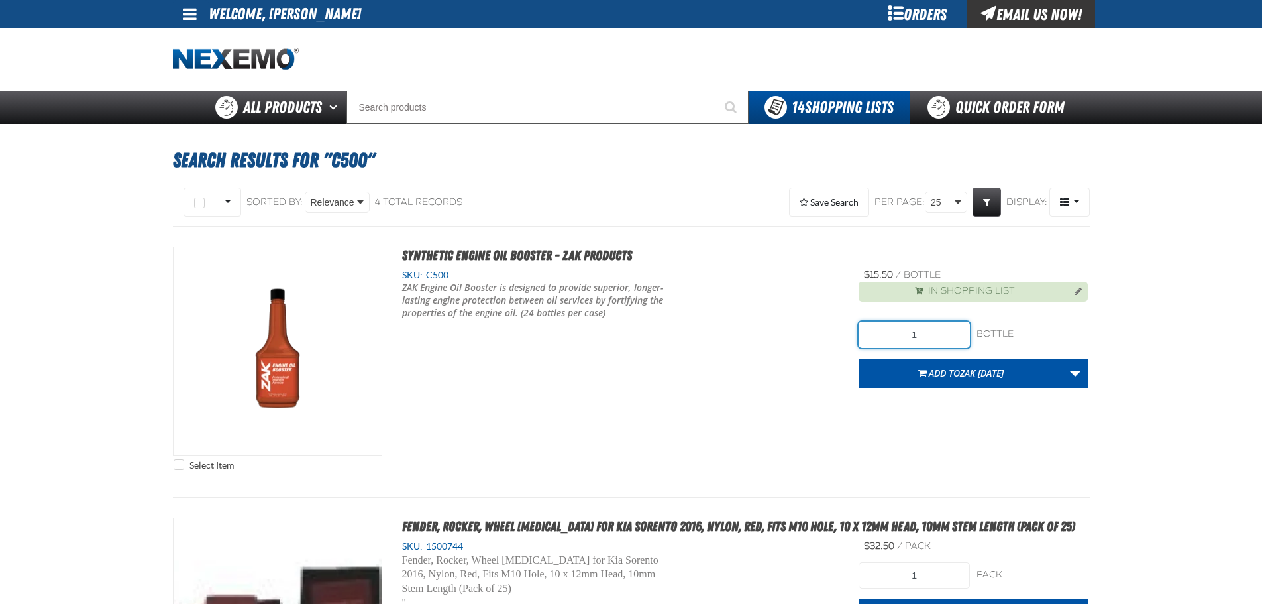
drag, startPoint x: 937, startPoint y: 344, endPoint x: 753, endPoint y: 304, distance: 187.9
click at [774, 332] on div "Select Item Synthetic Engine Oil Booster - ZAK Products SKU: C500 1" at bounding box center [631, 361] width 917 height 231
type input "48"
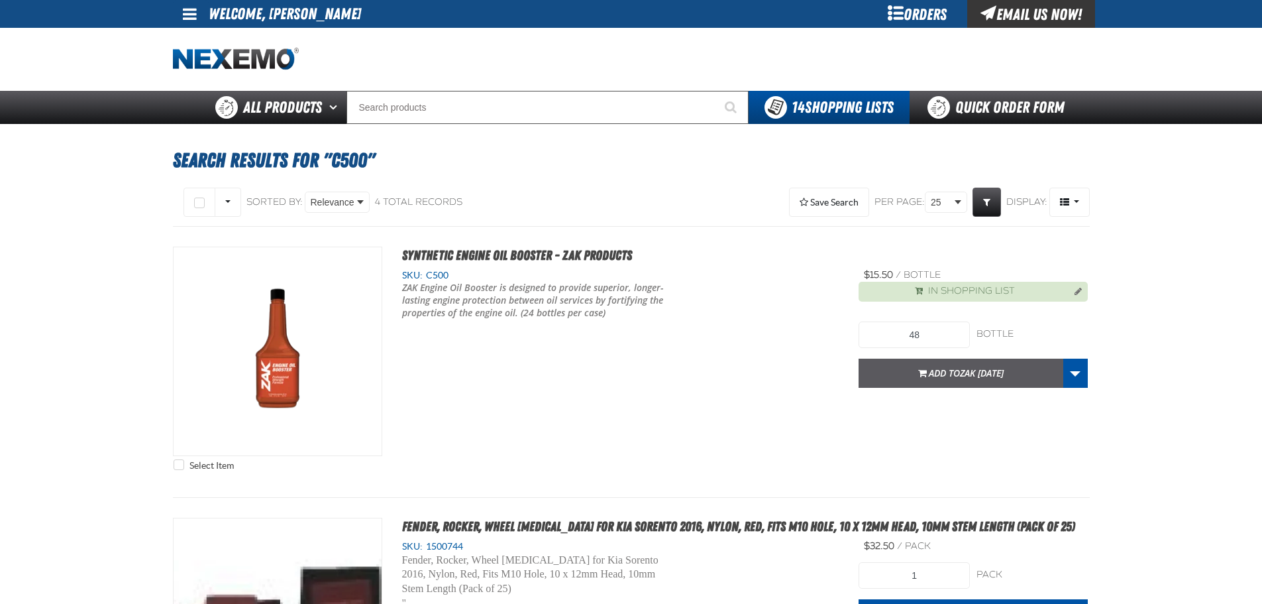
click at [990, 371] on span "Zak [DATE]" at bounding box center [982, 372] width 44 height 13
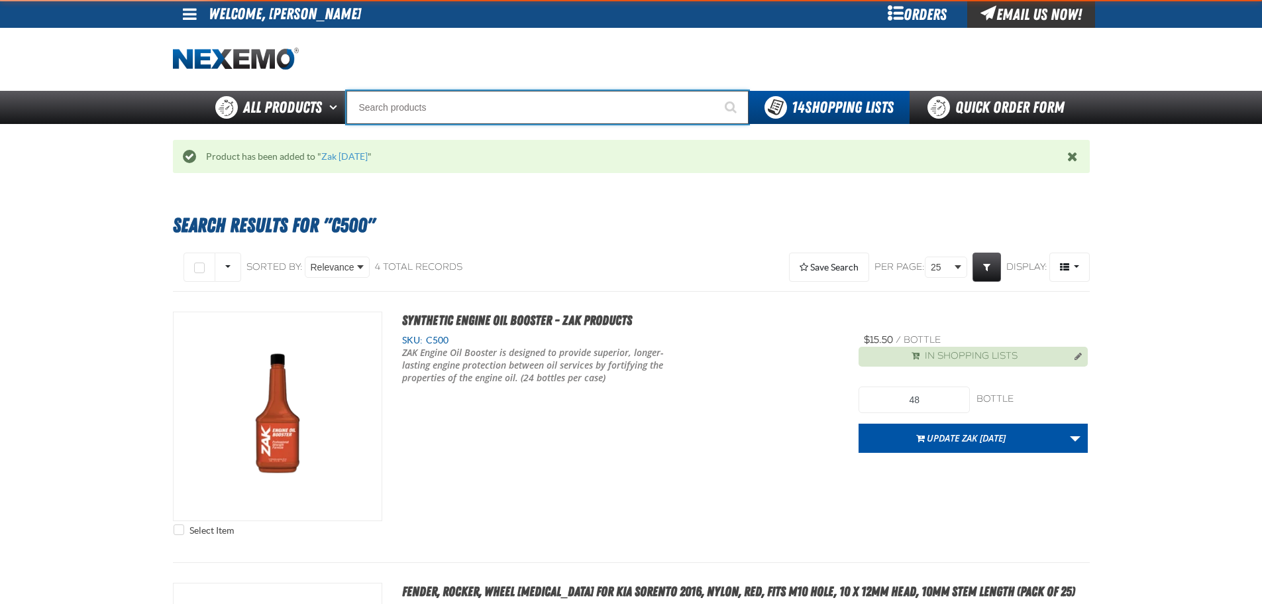
click at [417, 107] on input "Search" at bounding box center [547, 107] width 402 height 33
type input "D"
type input "D Alkaline Battery 1.5 Volt (ph)"
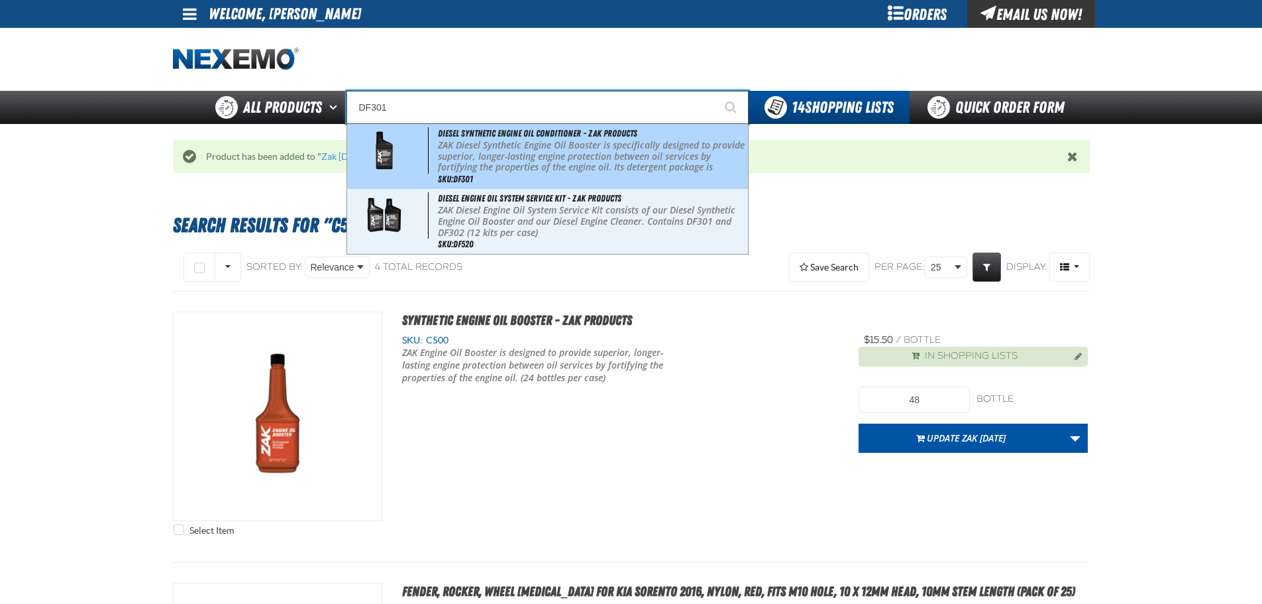
click at [511, 168] on p "ZAK Diesel Synthetic Engine Oil Booster is specifically designed to provide sup…" at bounding box center [591, 168] width 307 height 56
type input "Diesel Synthetic Engine Oil Conditioner - ZAK Products"
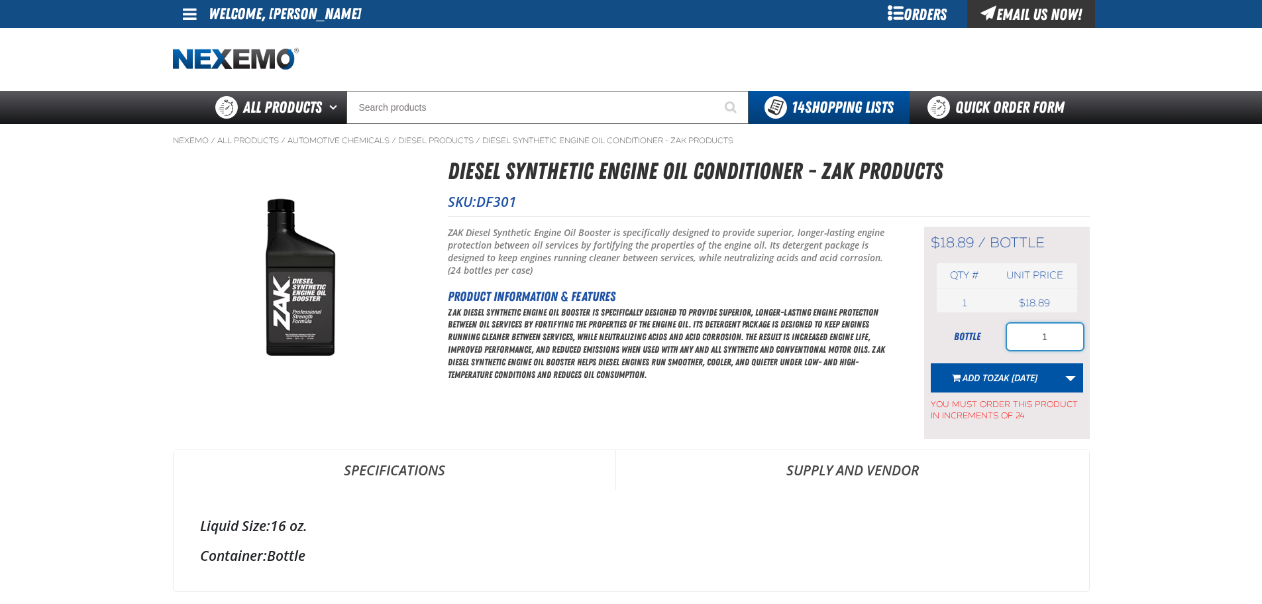
drag, startPoint x: 1061, startPoint y: 335, endPoint x: 965, endPoint y: 347, distance: 96.9
click at [971, 345] on div "bottle 1" at bounding box center [1007, 336] width 152 height 26
type input "48"
click at [1006, 386] on button "Add to Zak [DATE]" at bounding box center [995, 377] width 128 height 29
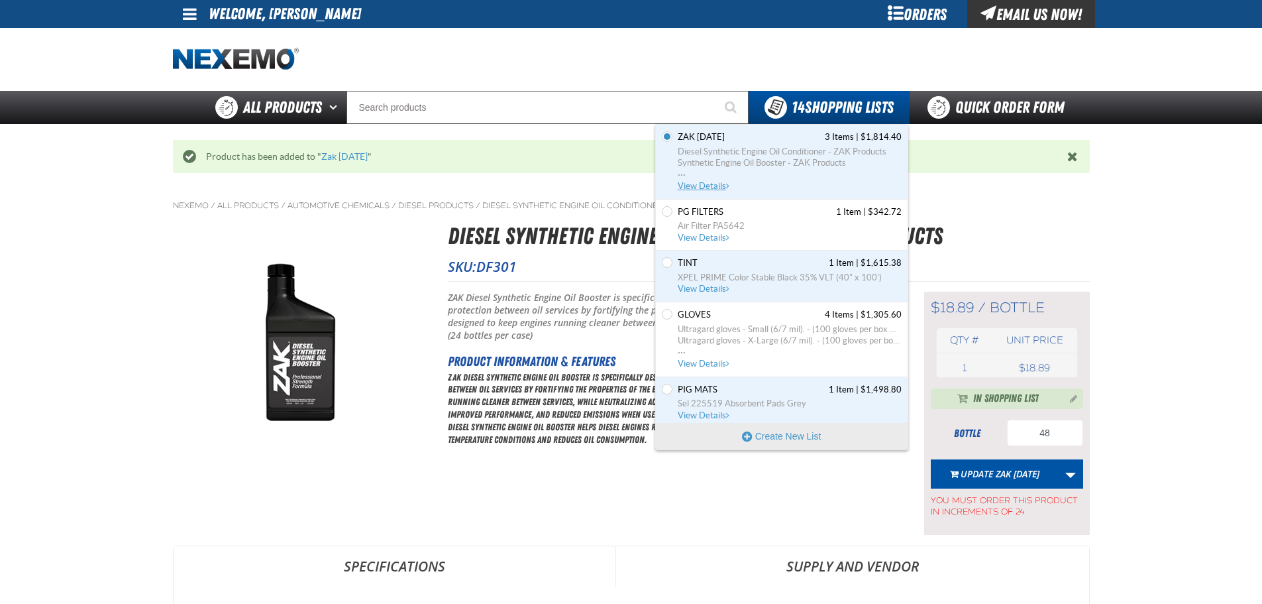
click at [788, 152] on span "Diesel Synthetic Engine Oil Conditioner - ZAK Products" at bounding box center [790, 152] width 224 height 12
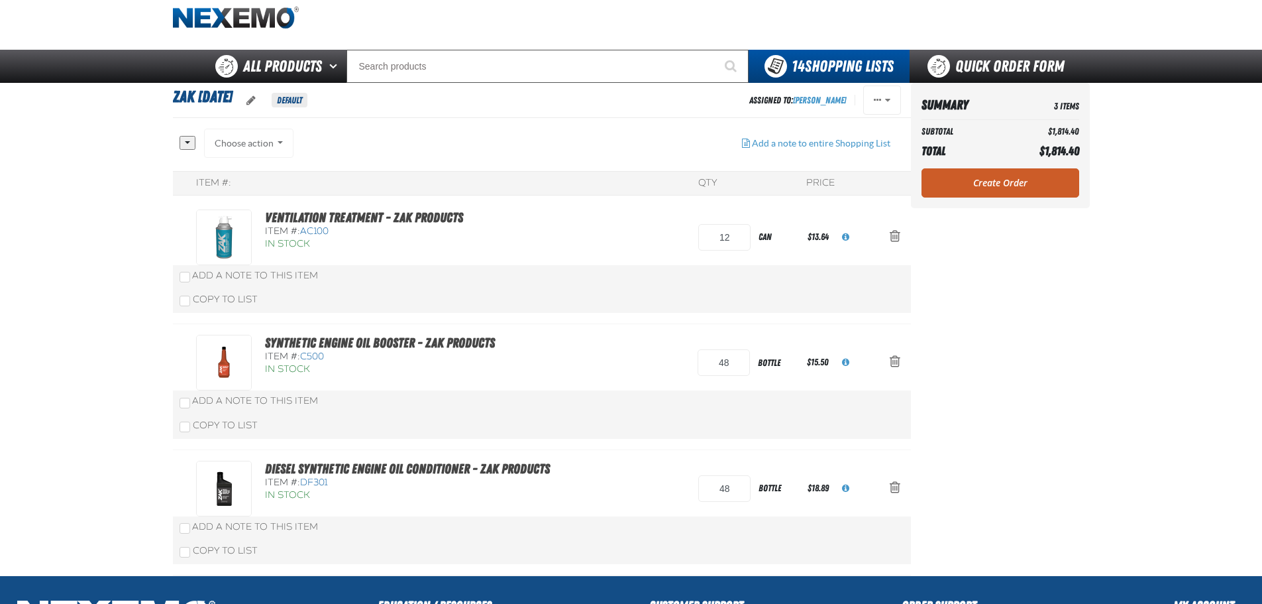
scroll to position [34, 0]
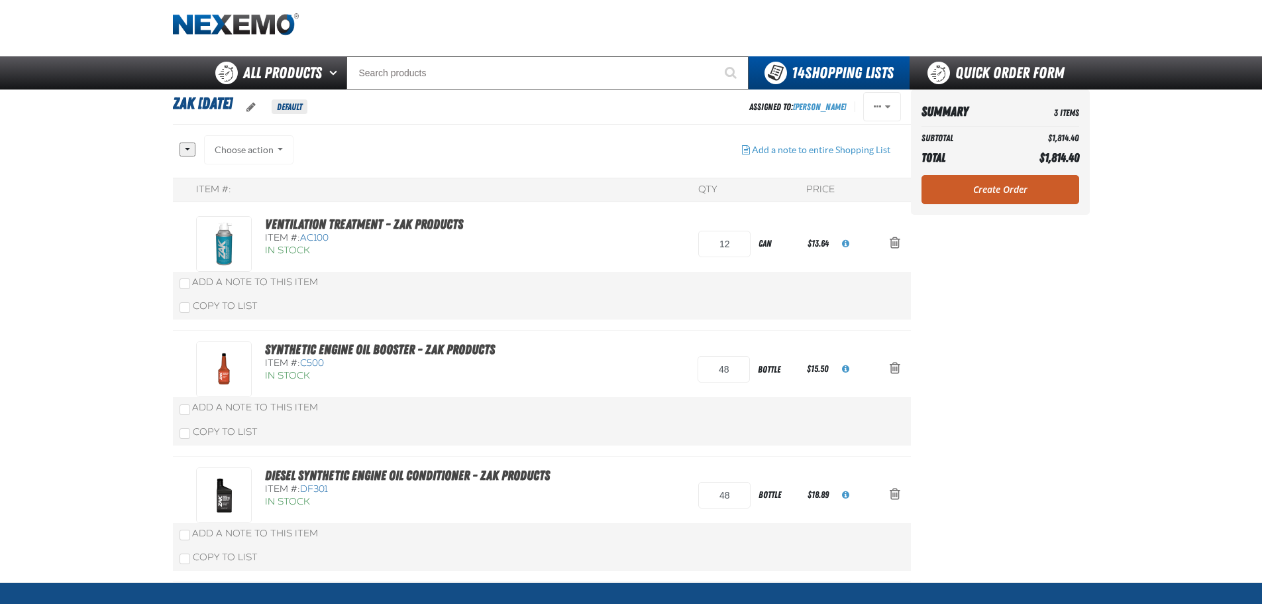
click at [1004, 200] on link "Create Order" at bounding box center [1001, 189] width 158 height 29
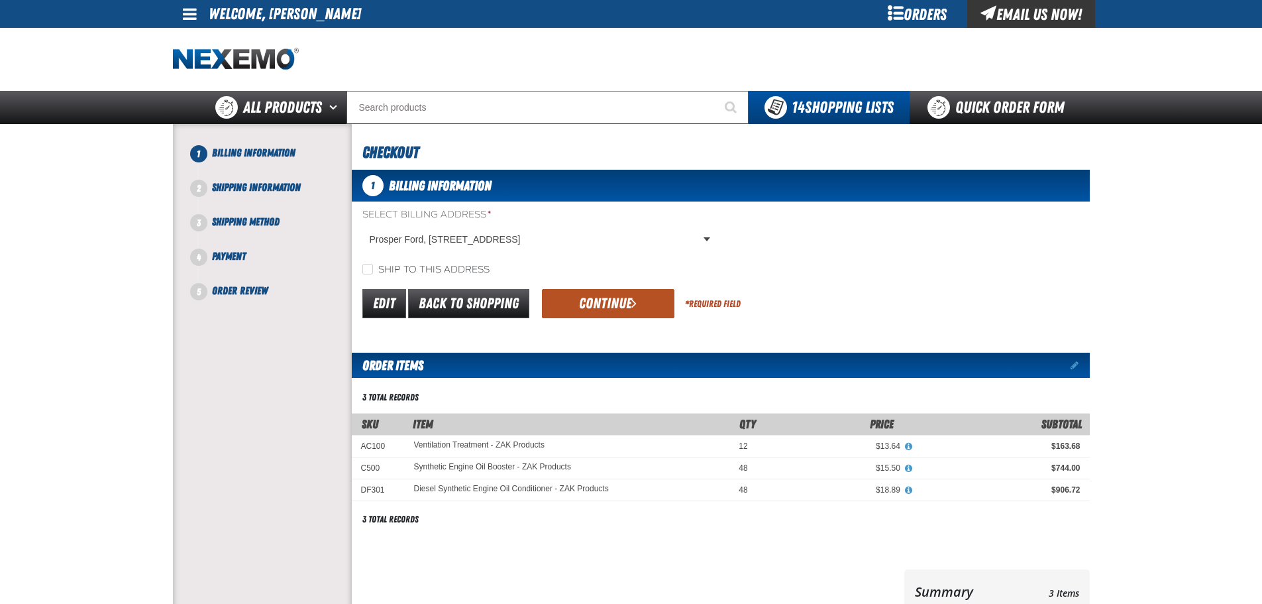
click at [620, 313] on button "Continue" at bounding box center [608, 303] width 132 height 29
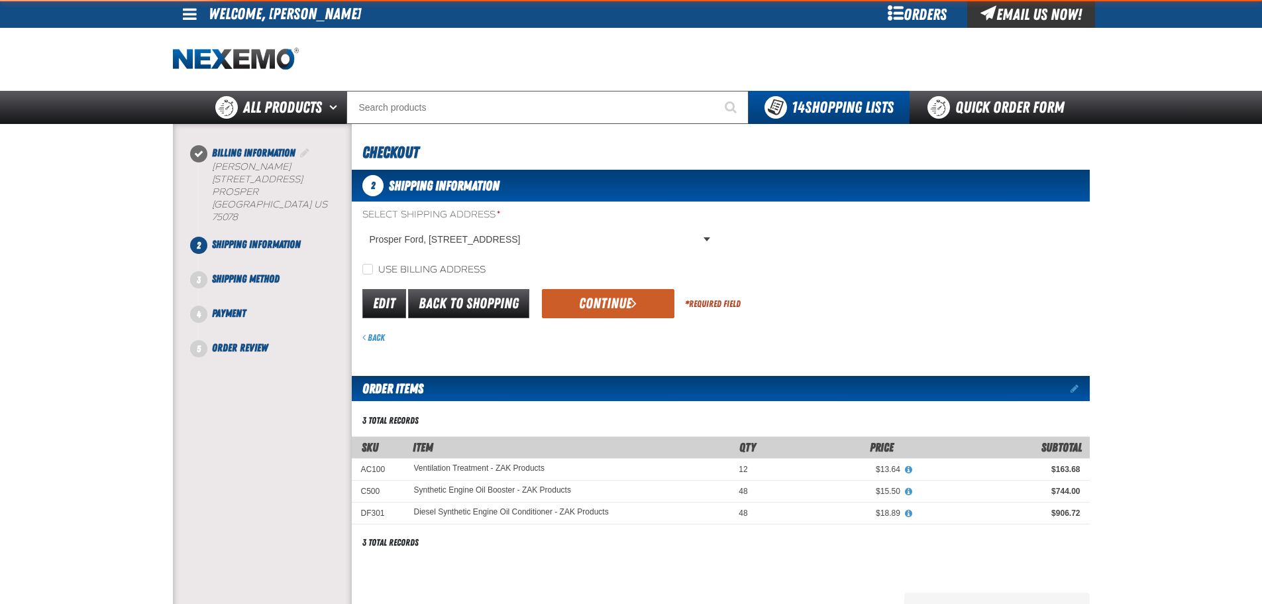
click at [606, 302] on button "Continue" at bounding box center [608, 303] width 132 height 29
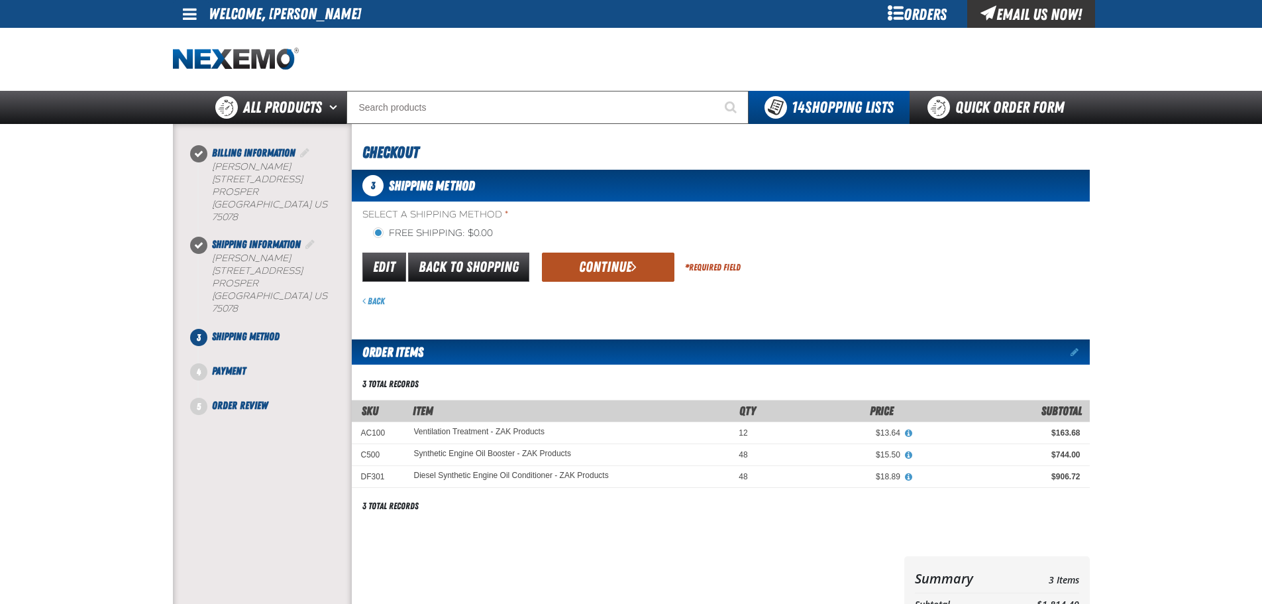
click at [614, 266] on button "Continue" at bounding box center [608, 266] width 132 height 29
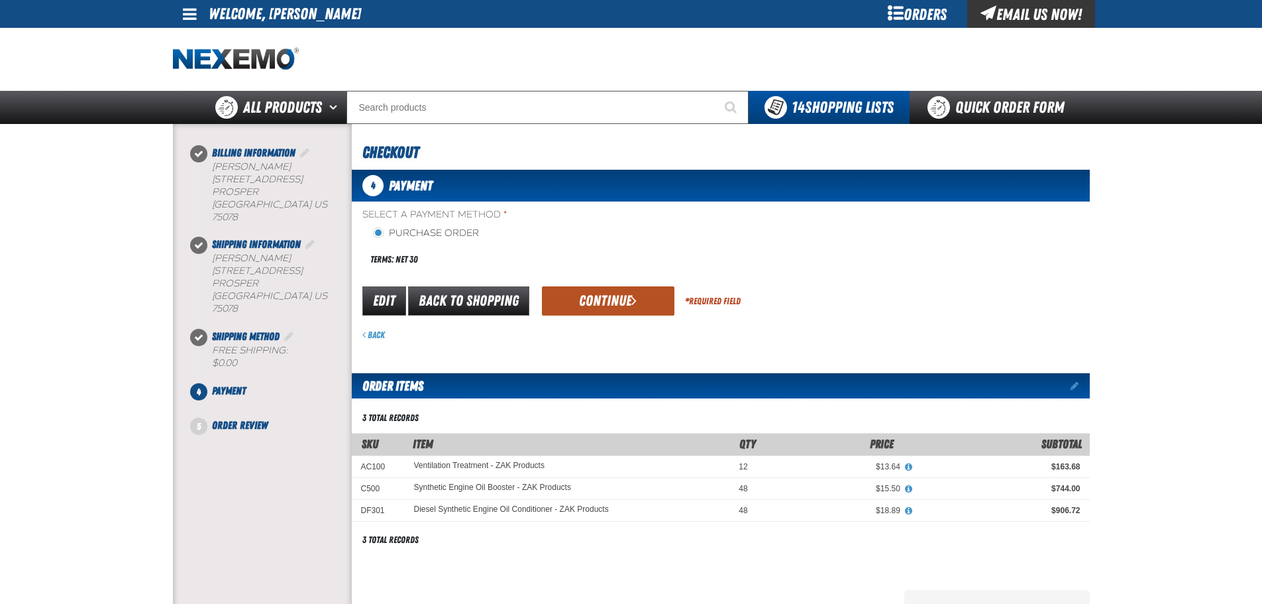
click at [620, 303] on button "Continue" at bounding box center [608, 300] width 132 height 29
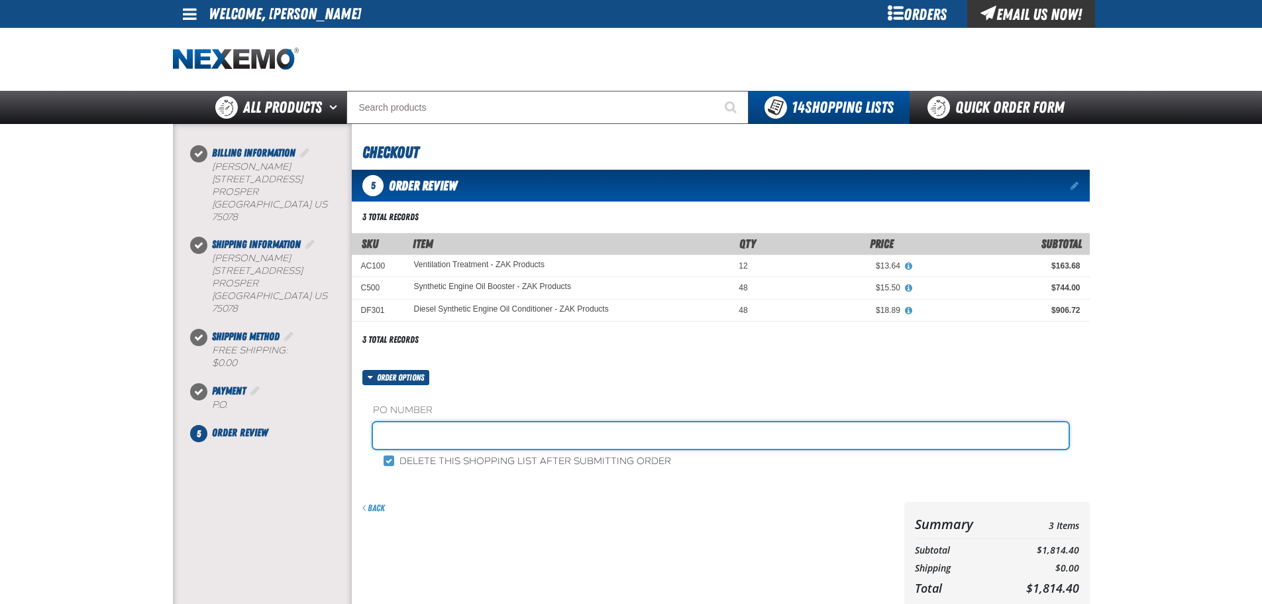
click at [503, 436] on input "text" at bounding box center [721, 435] width 696 height 26
type input "Z1009"
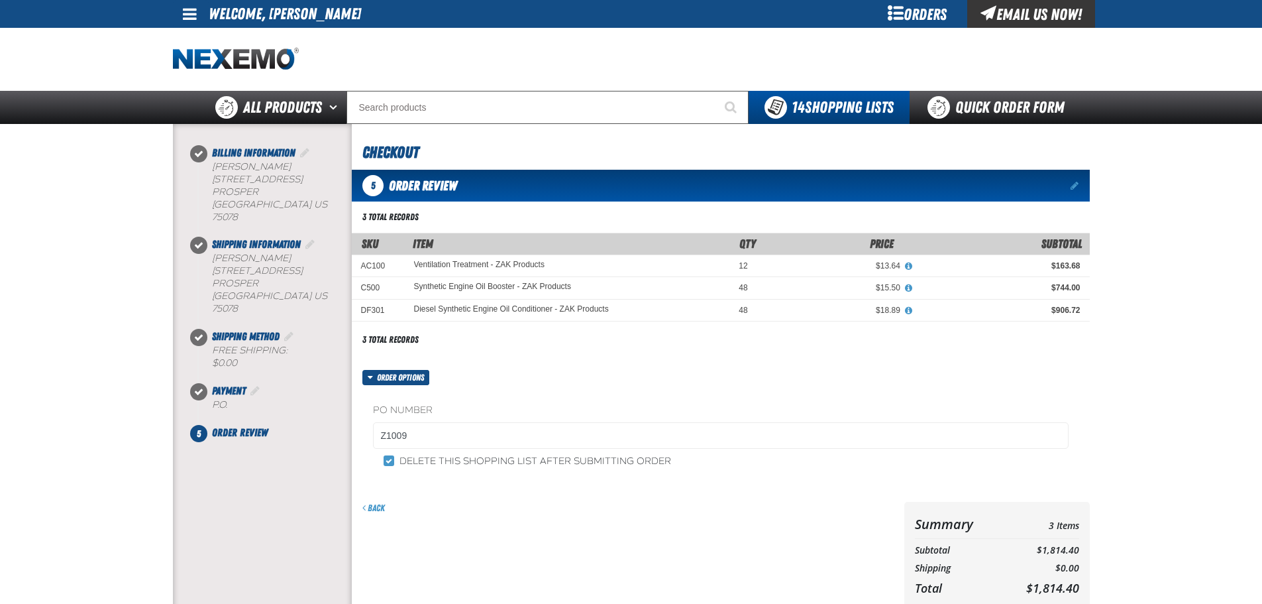
click at [763, 374] on div "Order options PO Number Z1009 Delete this shopping list after submitting order" at bounding box center [721, 428] width 738 height 117
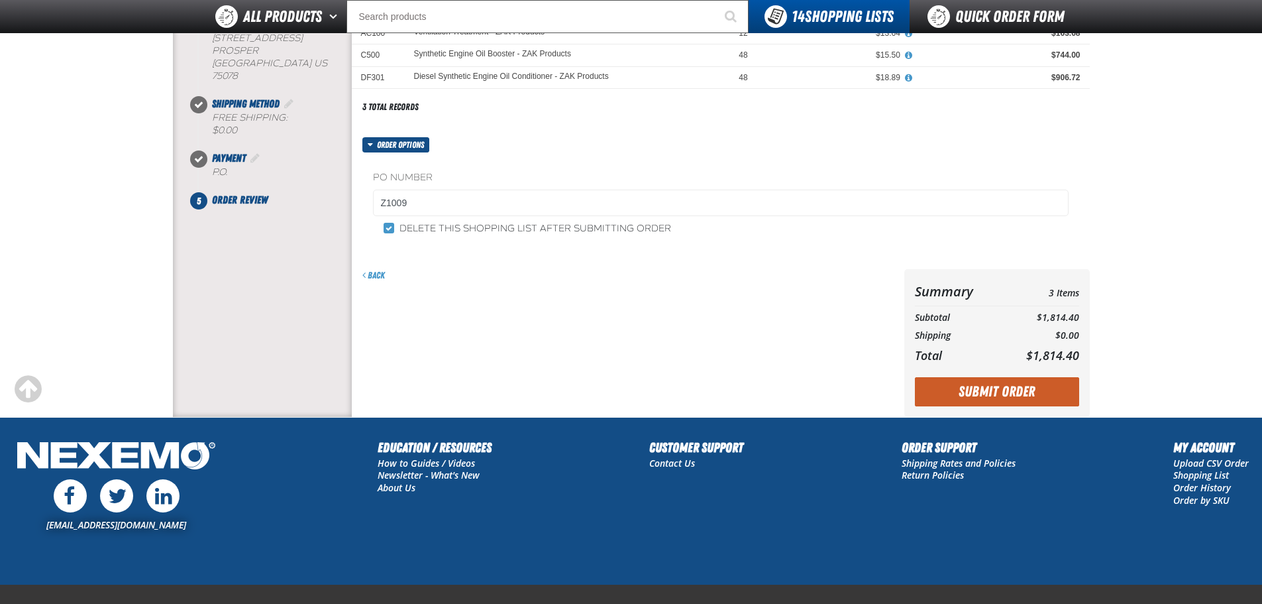
scroll to position [266, 0]
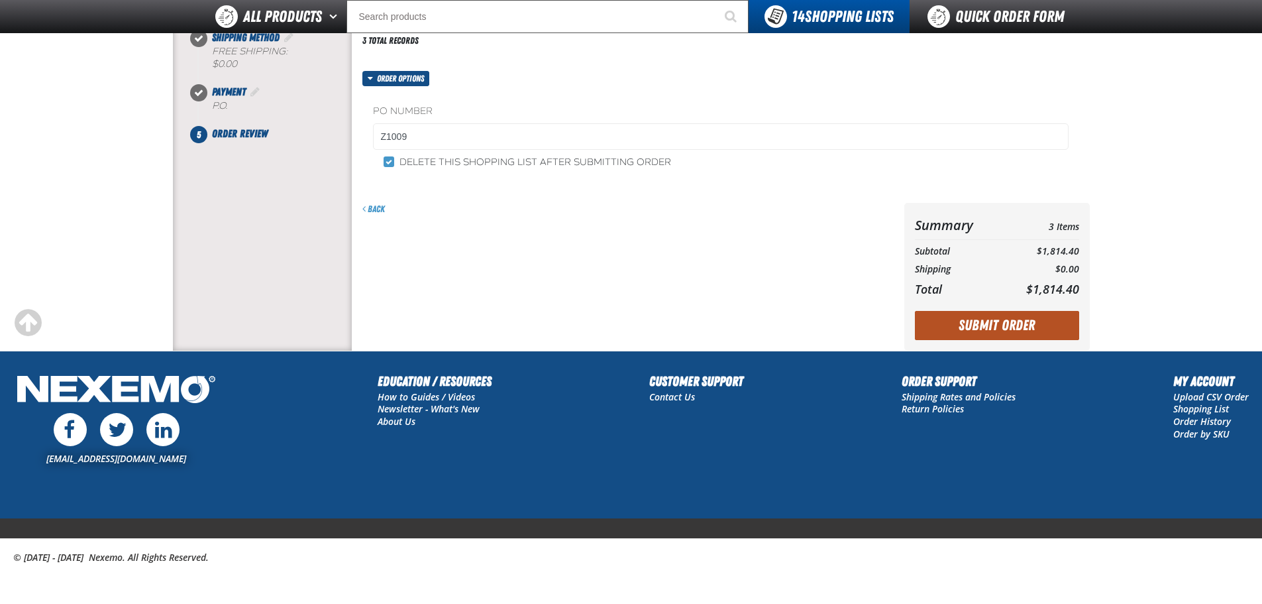
click at [1002, 325] on button "Submit Order" at bounding box center [997, 325] width 164 height 29
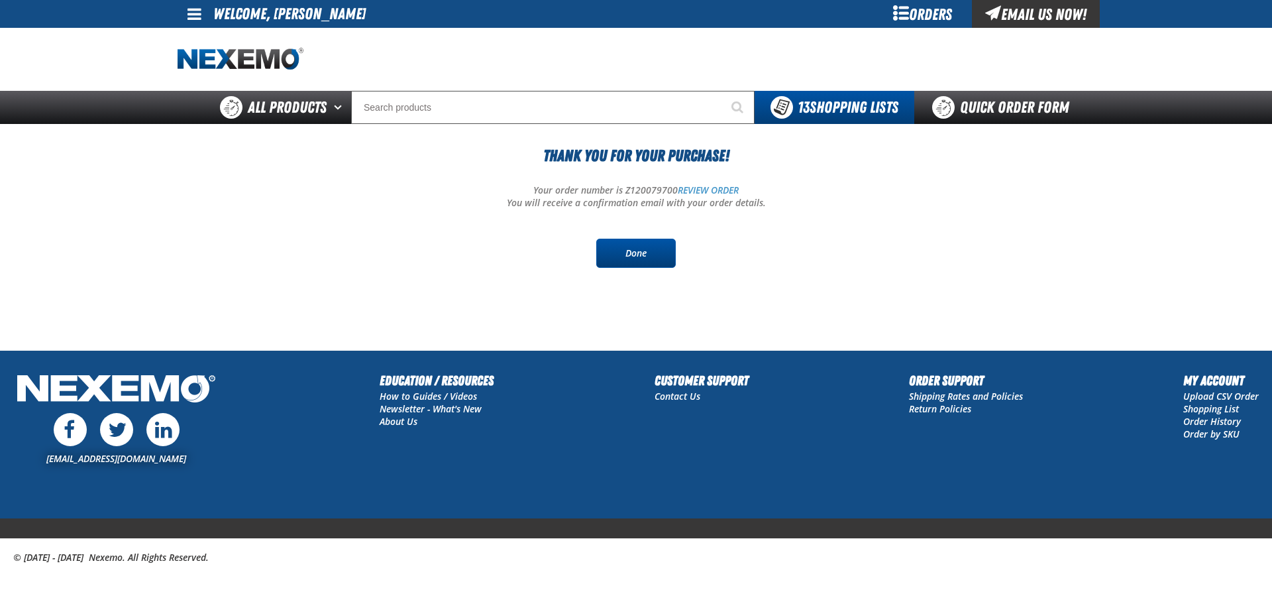
click at [613, 258] on link "Done" at bounding box center [635, 252] width 79 height 29
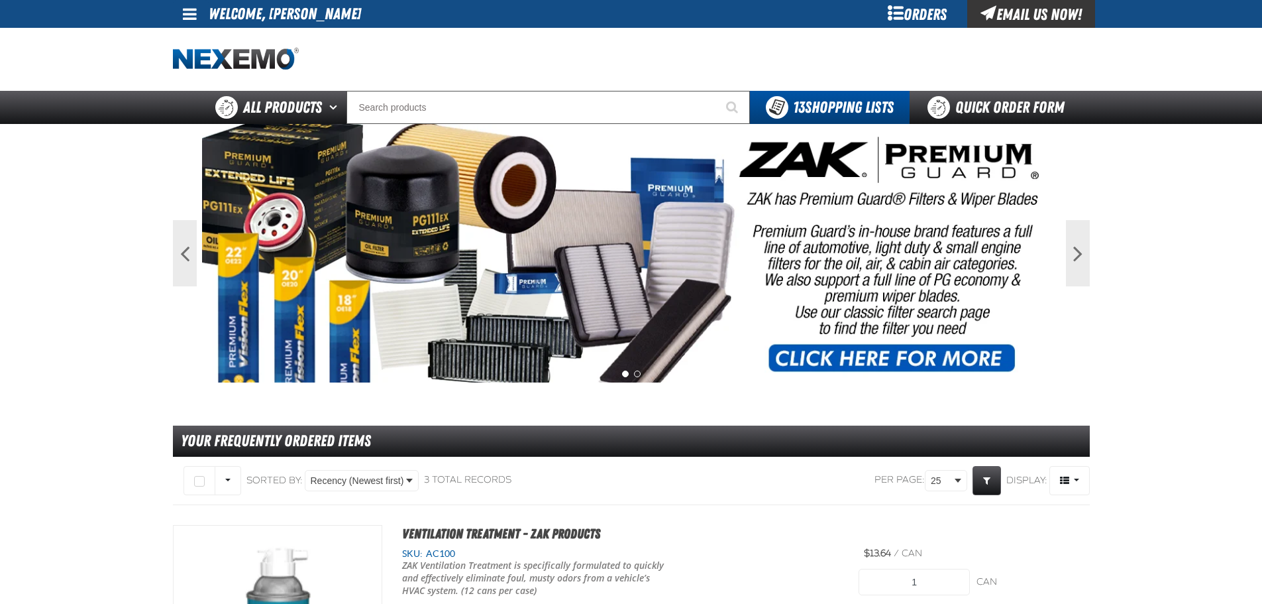
click at [835, 48] on div at bounding box center [631, 59] width 917 height 63
click at [931, 11] on div "Orders" at bounding box center [917, 14] width 99 height 28
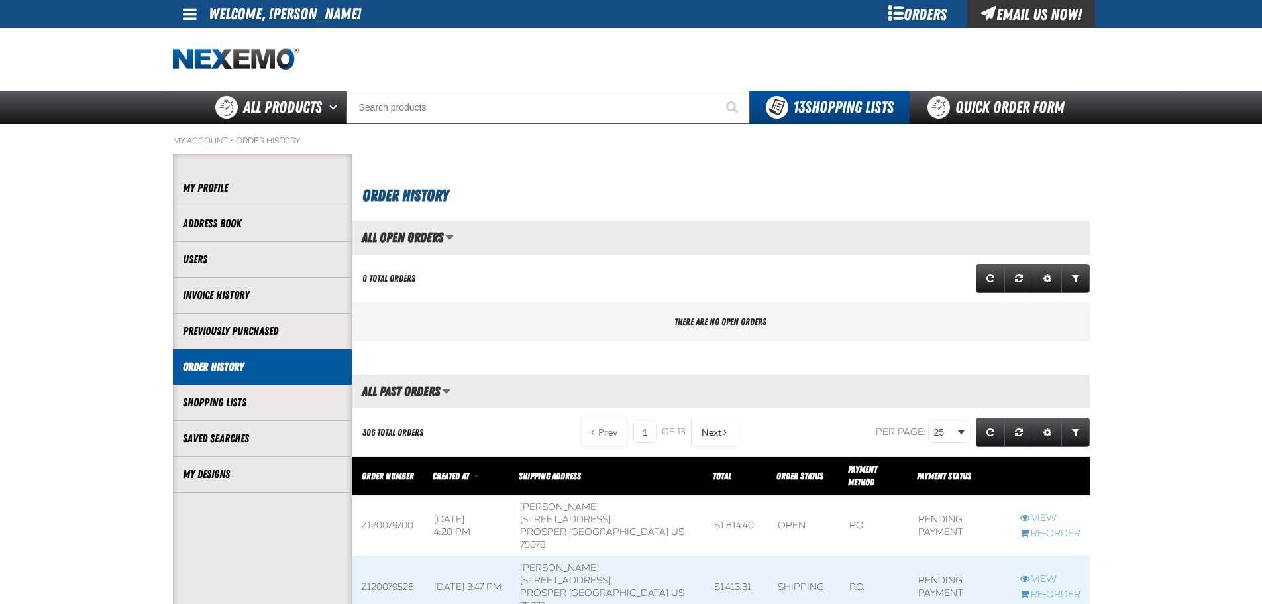
scroll to position [1, 1]
click at [1043, 496] on span at bounding box center [1050, 526] width 79 height 61
click at [1040, 512] on link "View" at bounding box center [1050, 518] width 60 height 13
